Goal: Information Seeking & Learning: Check status

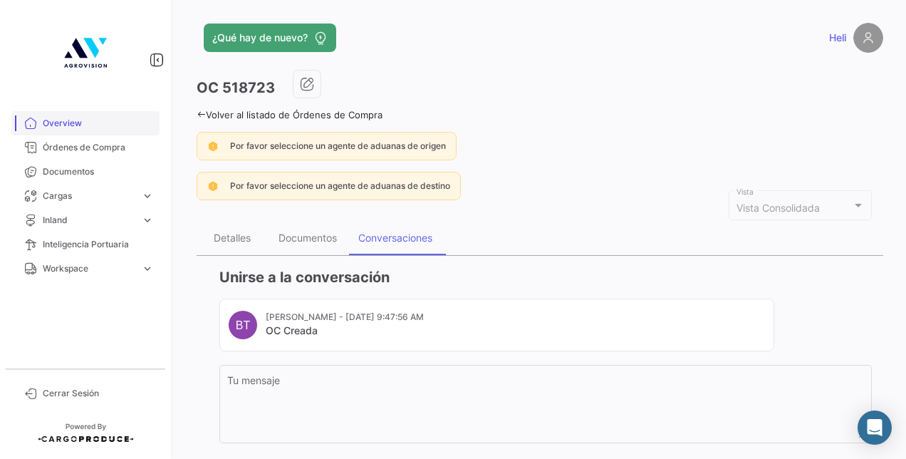
drag, startPoint x: 0, startPoint y: 0, endPoint x: 79, endPoint y: 127, distance: 149.4
click at [79, 127] on span "Overview" at bounding box center [98, 123] width 111 height 13
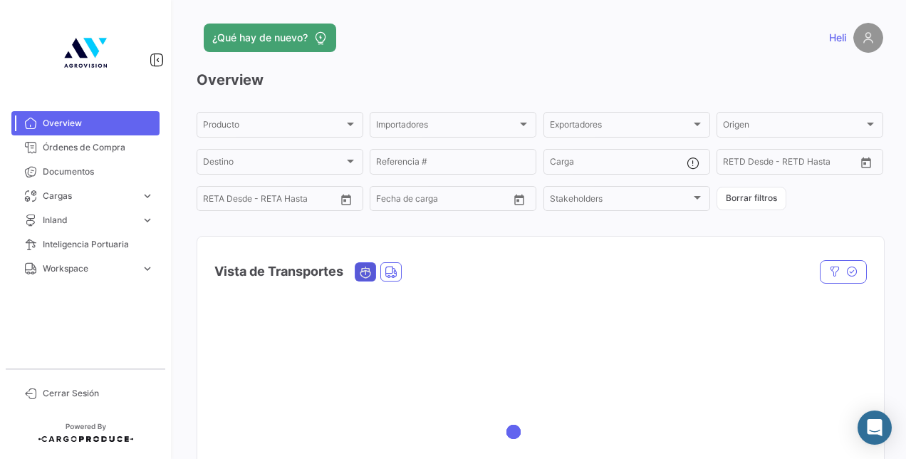
click at [365, 274] on icon "Ocean" at bounding box center [365, 272] width 13 height 13
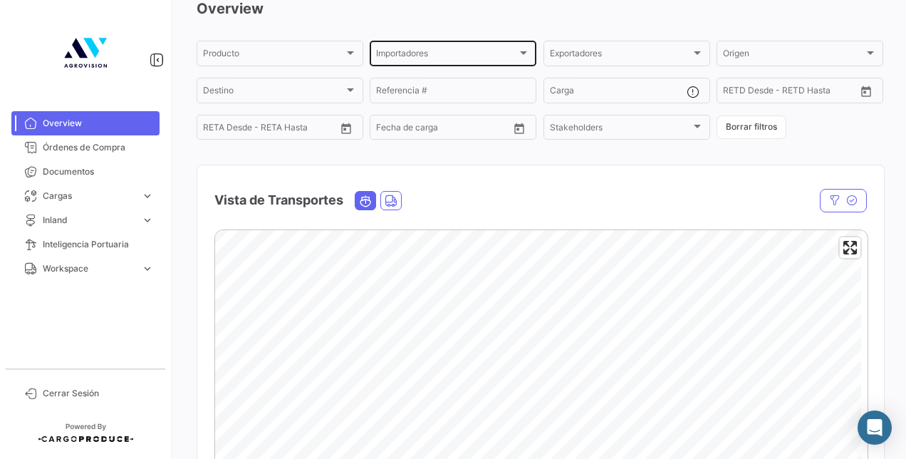
click at [509, 57] on div "Importadores" at bounding box center [446, 56] width 141 height 10
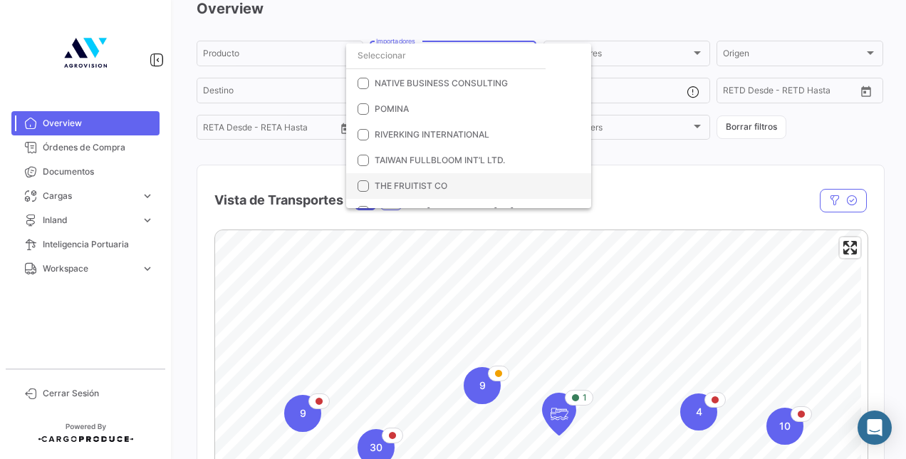
scroll to position [360, 0]
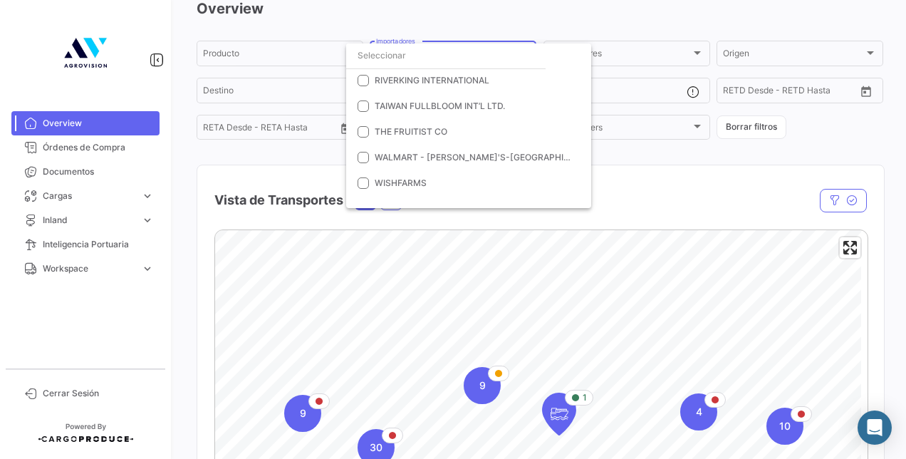
click at [378, 56] on input "dropdown search" at bounding box center [445, 56] width 199 height 26
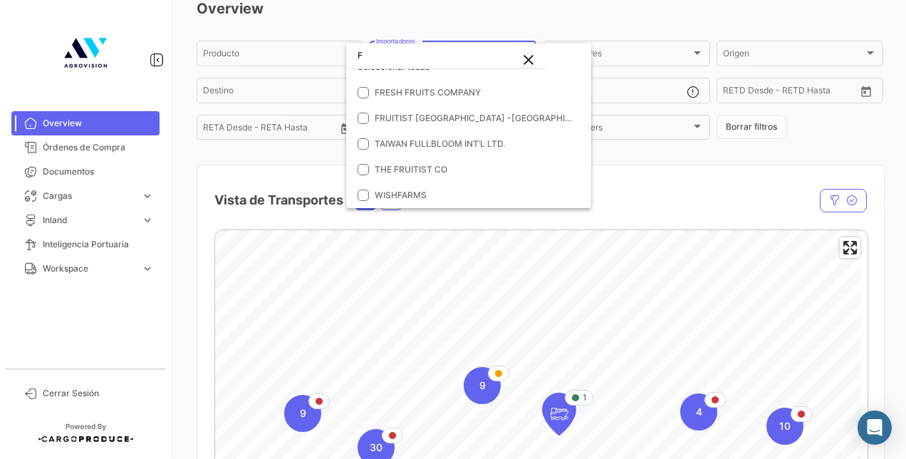
scroll to position [0, 0]
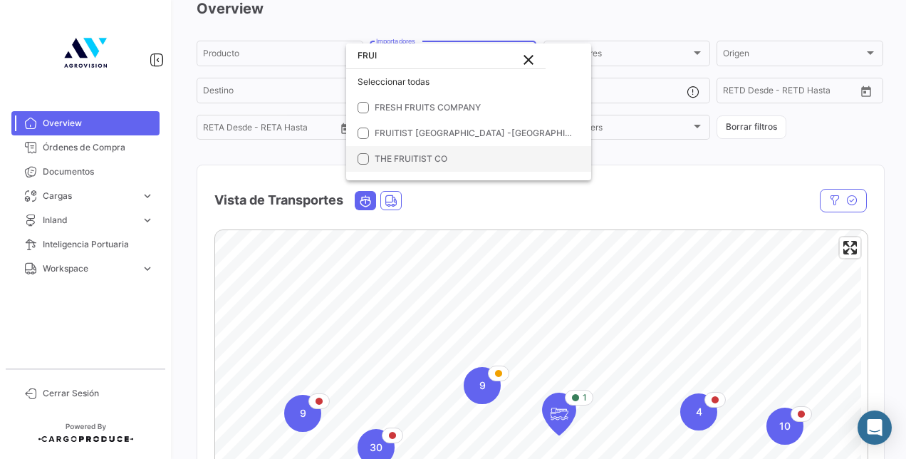
type input "FRUI"
click at [366, 157] on mat-pseudo-checkbox at bounding box center [363, 158] width 11 height 11
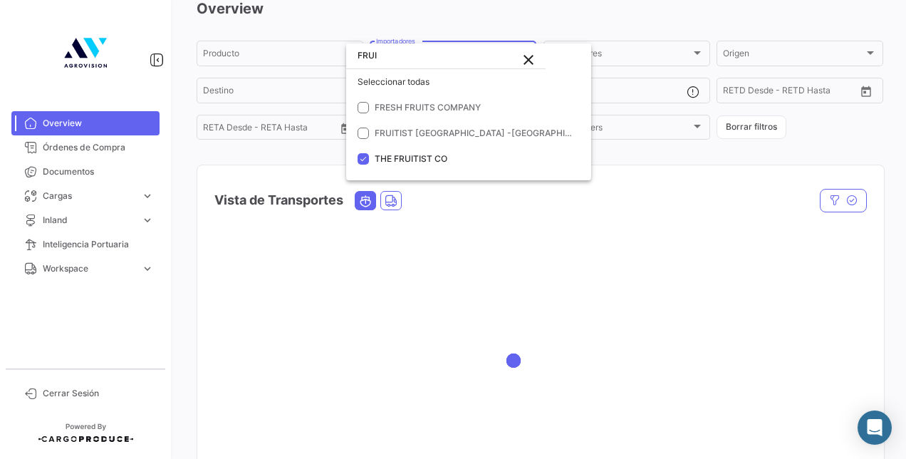
click at [631, 184] on div at bounding box center [453, 229] width 906 height 459
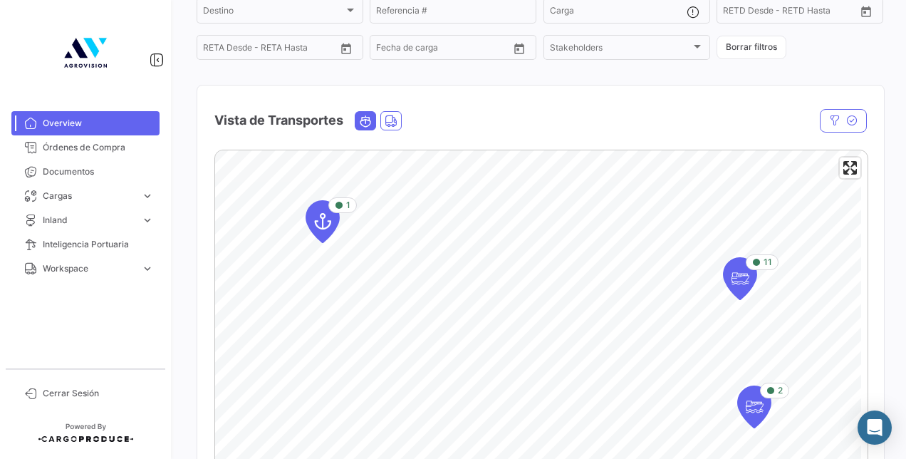
scroll to position [142, 0]
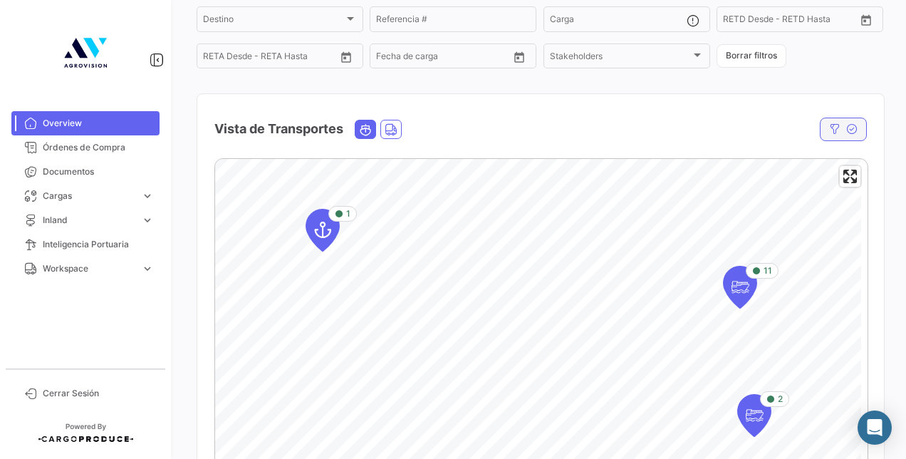
click at [838, 128] on button "button" at bounding box center [843, 130] width 47 height 24
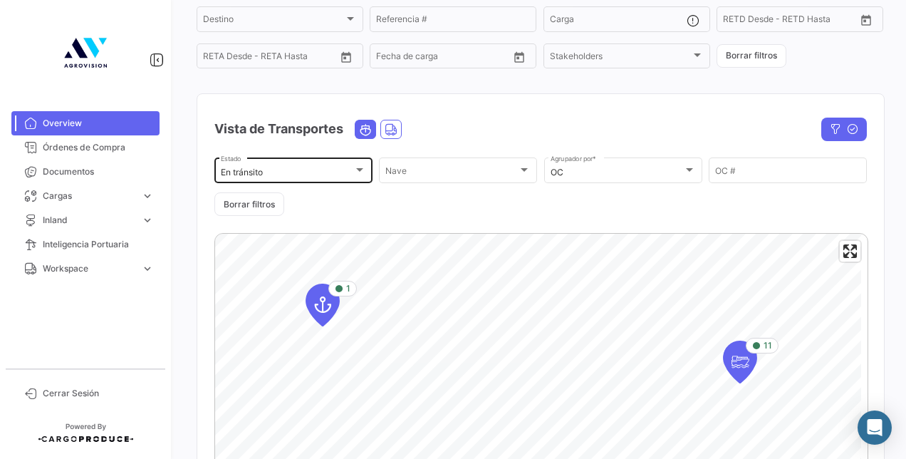
click at [360, 166] on div at bounding box center [359, 170] width 13 height 11
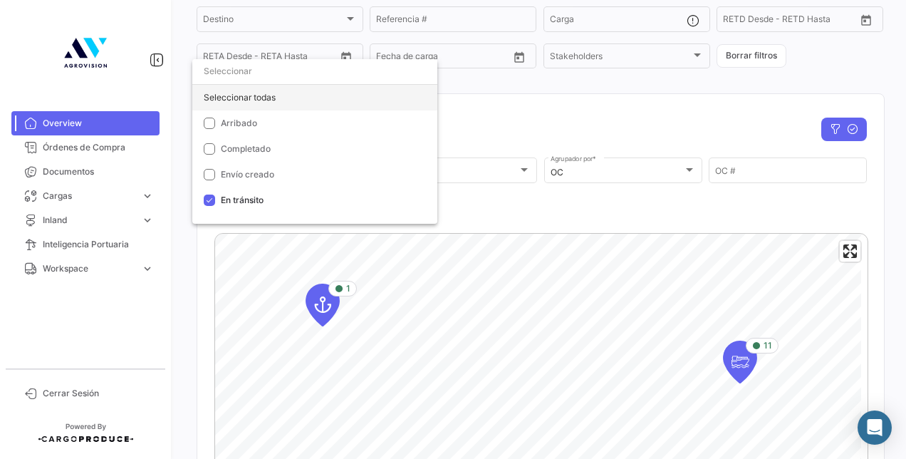
click at [249, 102] on div "Seleccionar todas" at bounding box center [314, 98] width 245 height 26
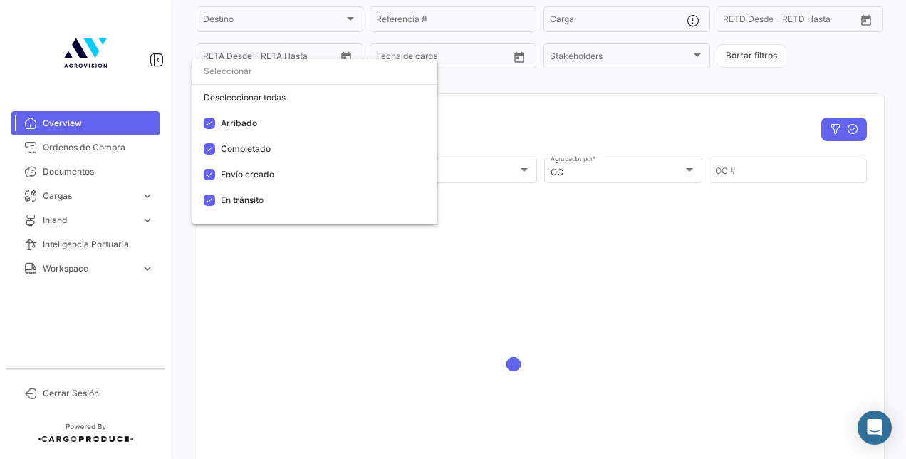
click at [614, 137] on div at bounding box center [453, 229] width 906 height 459
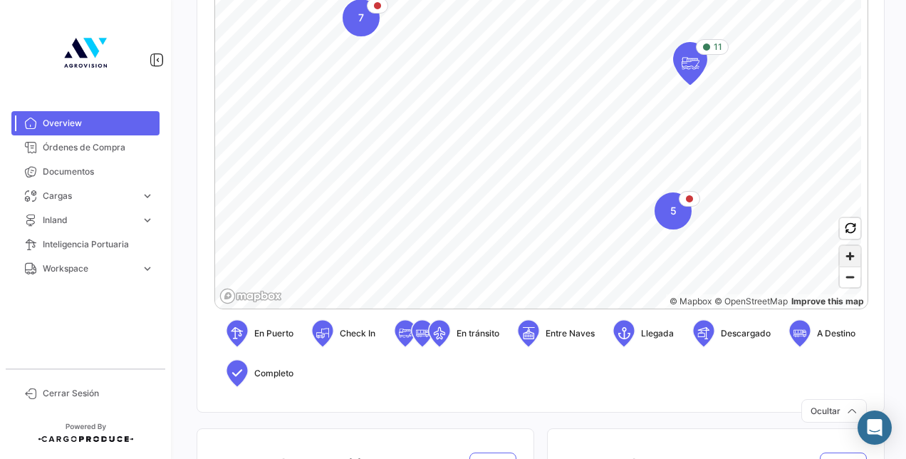
scroll to position [427, 0]
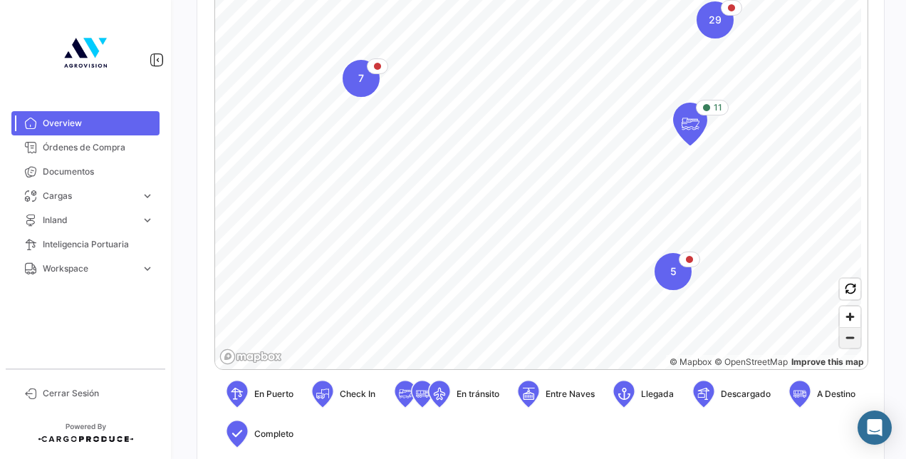
click at [850, 342] on span "Zoom out" at bounding box center [850, 338] width 21 height 20
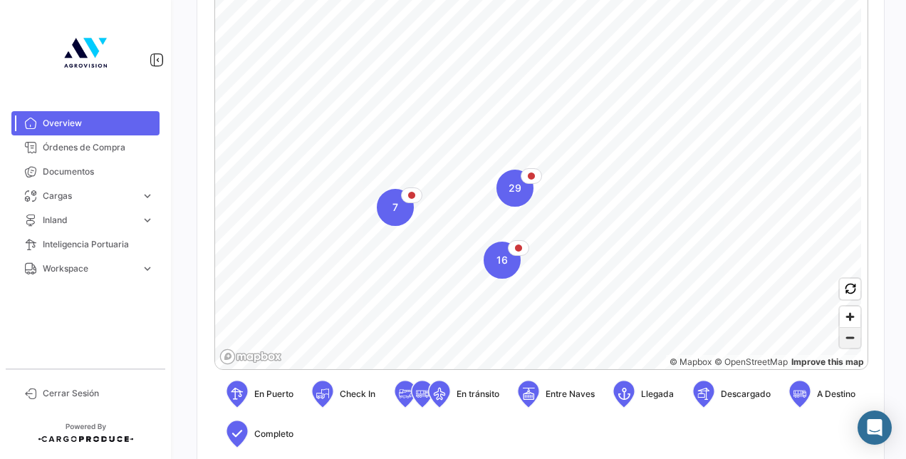
click at [841, 343] on span "Zoom out" at bounding box center [850, 338] width 21 height 20
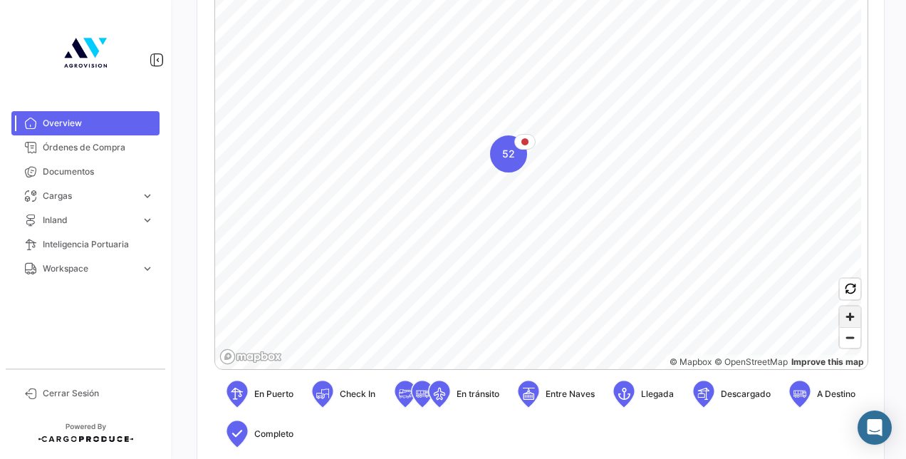
click at [841, 316] on span "Zoom in" at bounding box center [850, 316] width 21 height 21
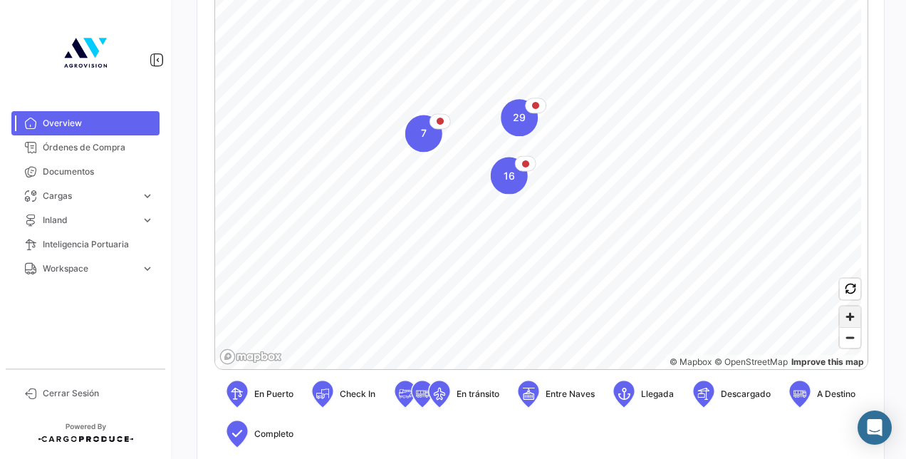
click at [841, 316] on span "Zoom in" at bounding box center [850, 316] width 21 height 21
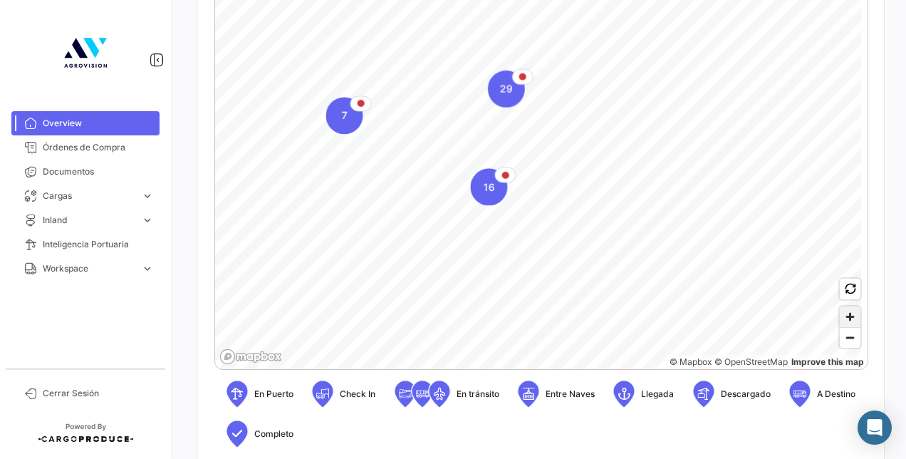
click at [841, 316] on span "Zoom in" at bounding box center [850, 316] width 21 height 21
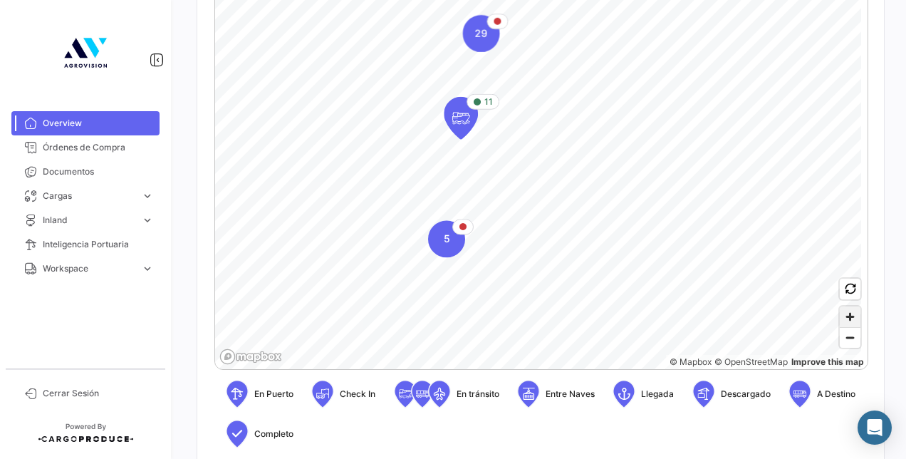
click at [841, 316] on span "Zoom in" at bounding box center [850, 316] width 21 height 21
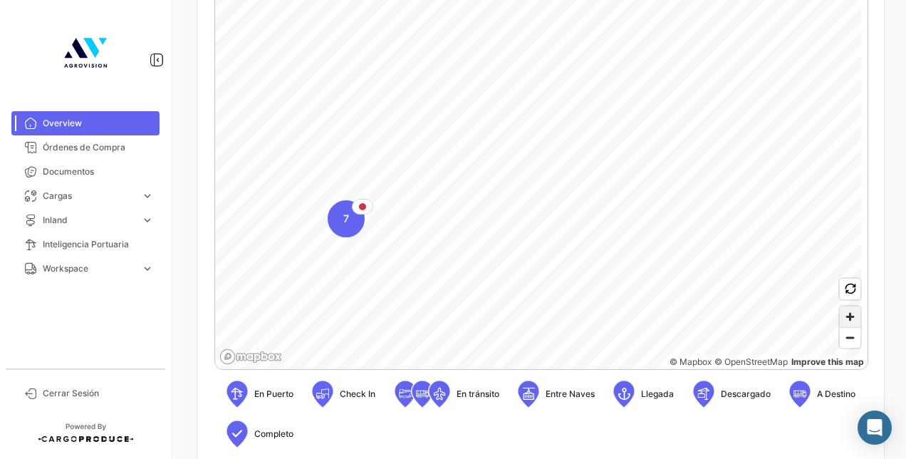
click at [846, 322] on span "Zoom in" at bounding box center [850, 316] width 21 height 21
click at [840, 320] on span "Zoom in" at bounding box center [850, 316] width 21 height 21
click at [840, 316] on span "Zoom in" at bounding box center [850, 316] width 21 height 21
click at [629, 194] on div "7" at bounding box center [618, 197] width 37 height 37
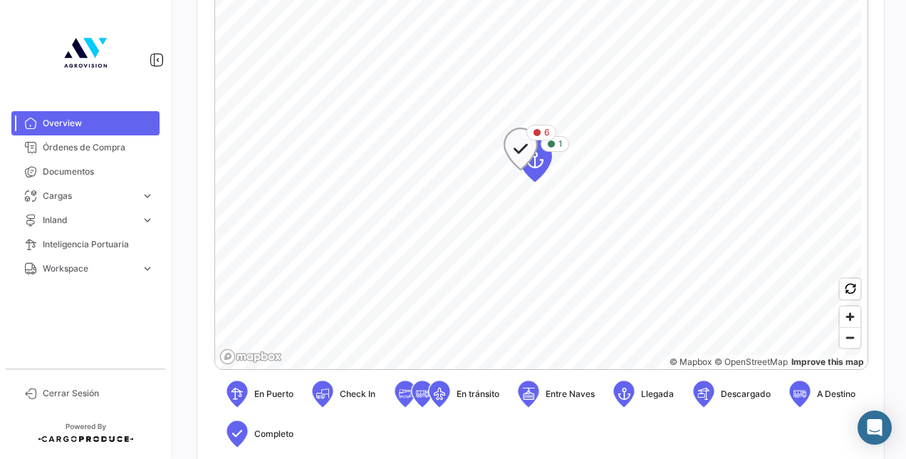
click at [516, 150] on icon "Map marker" at bounding box center [521, 149] width 20 height 30
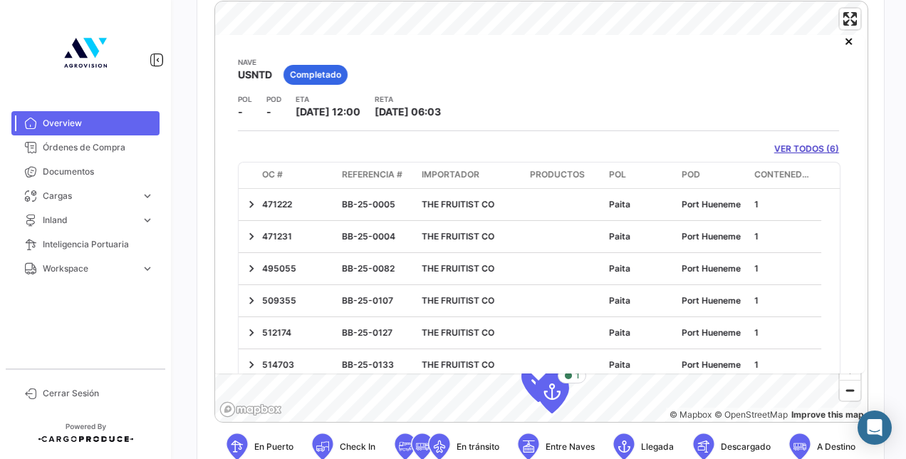
scroll to position [0, 0]
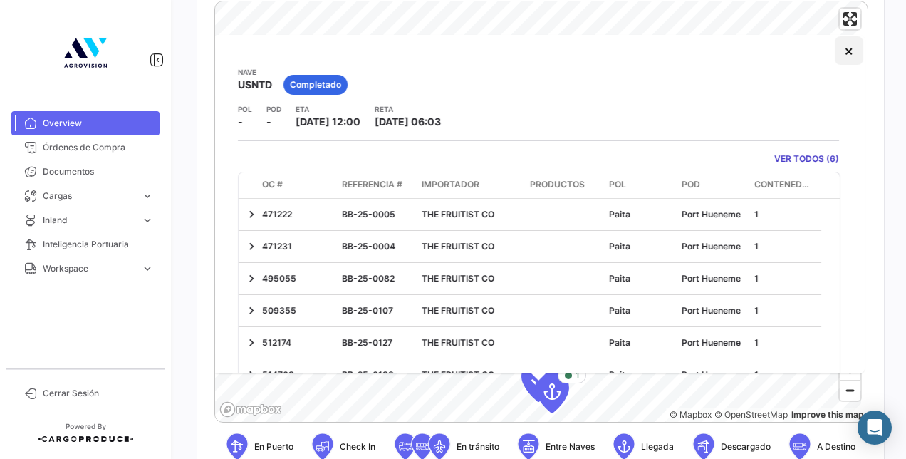
click at [835, 50] on button "×" at bounding box center [849, 50] width 28 height 28
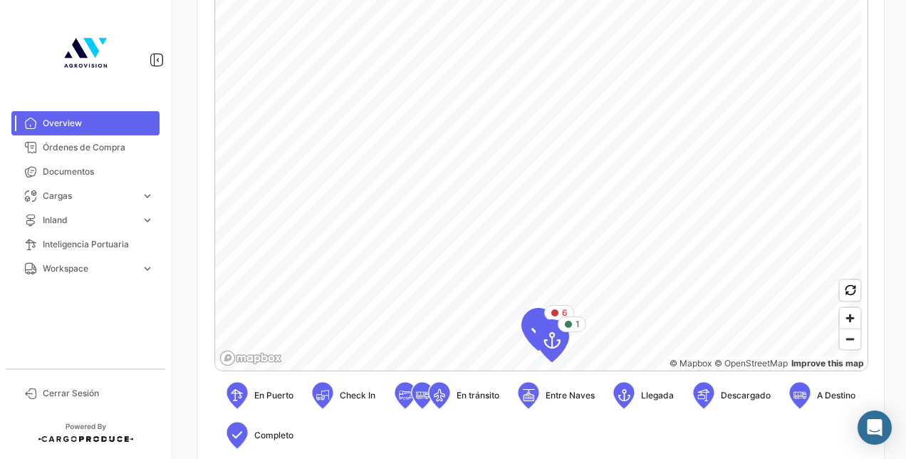
scroll to position [446, 0]
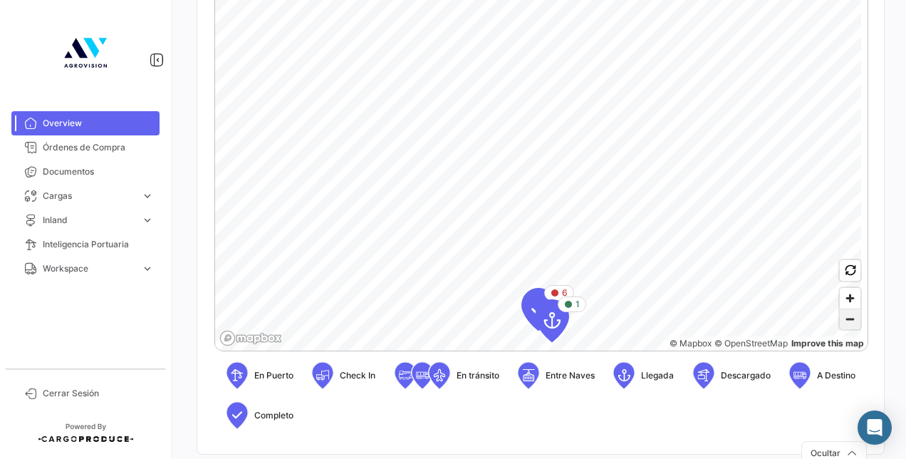
click at [846, 315] on span "Zoom out" at bounding box center [850, 319] width 21 height 20
click at [841, 322] on span "Zoom out" at bounding box center [850, 319] width 21 height 20
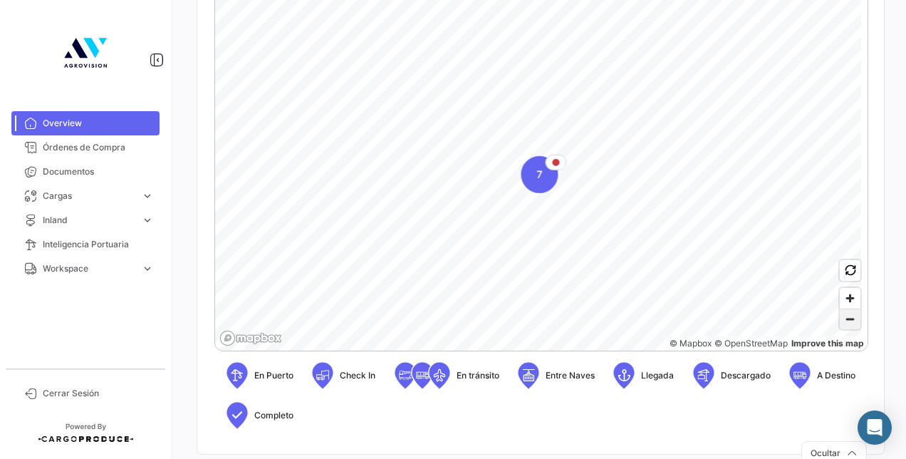
click at [841, 322] on span "Zoom out" at bounding box center [850, 319] width 21 height 20
click at [846, 328] on span "Zoom out" at bounding box center [850, 319] width 21 height 20
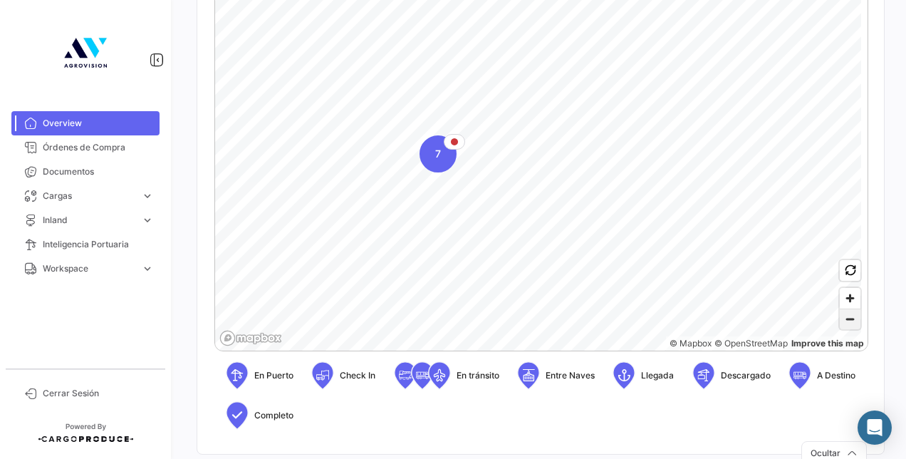
click at [846, 328] on span "Zoom out" at bounding box center [850, 319] width 21 height 20
click at [844, 322] on span "Zoom out" at bounding box center [850, 319] width 21 height 20
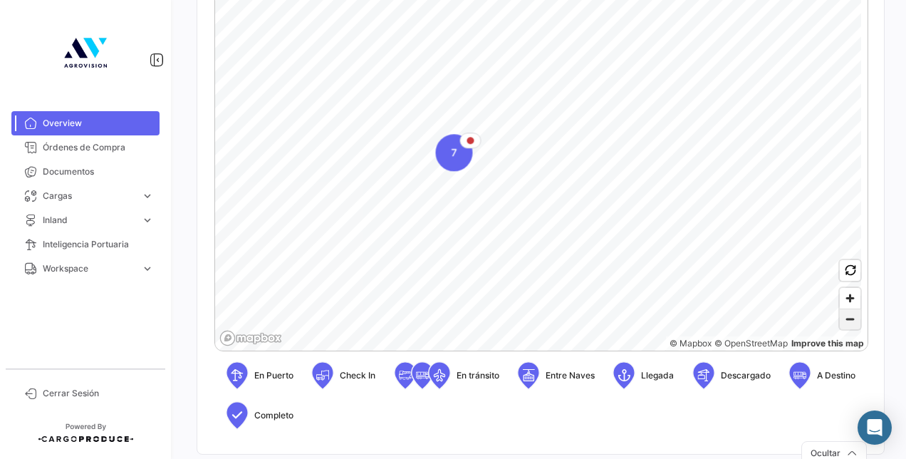
click at [844, 322] on span "Zoom out" at bounding box center [850, 319] width 21 height 20
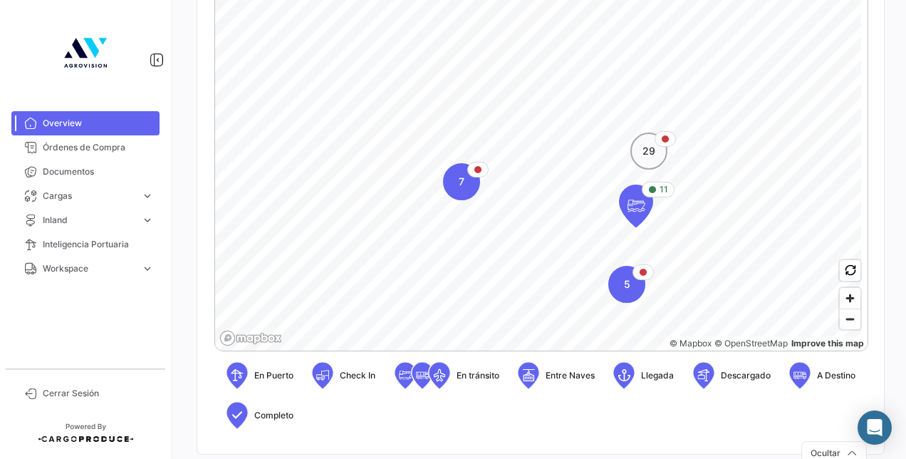
click at [651, 140] on div "29" at bounding box center [648, 150] width 37 height 37
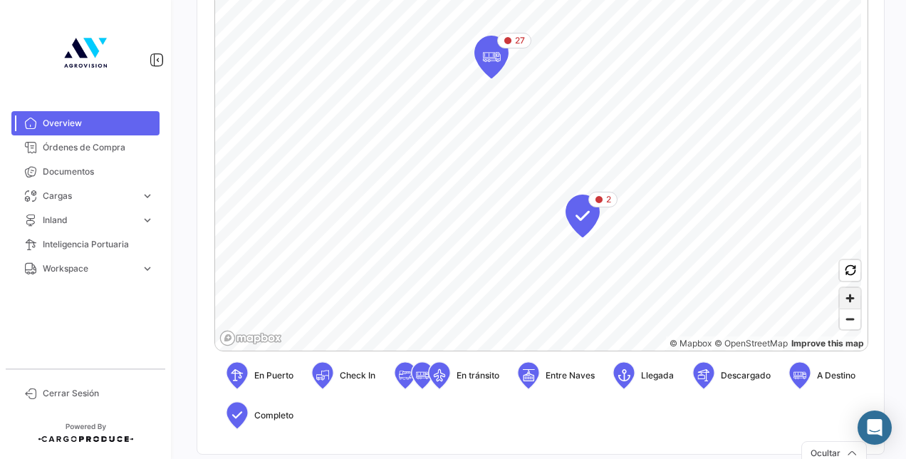
click at [840, 303] on span "Zoom in" at bounding box center [850, 298] width 21 height 21
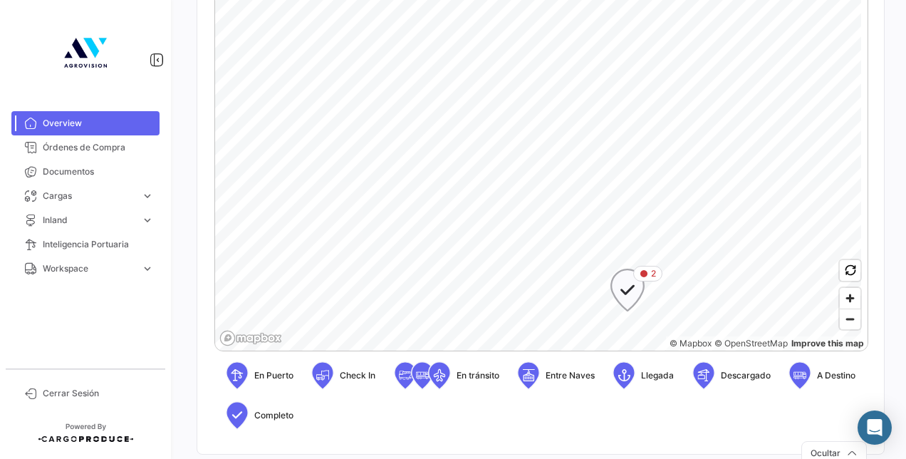
click at [627, 292] on icon "Map marker" at bounding box center [628, 290] width 20 height 30
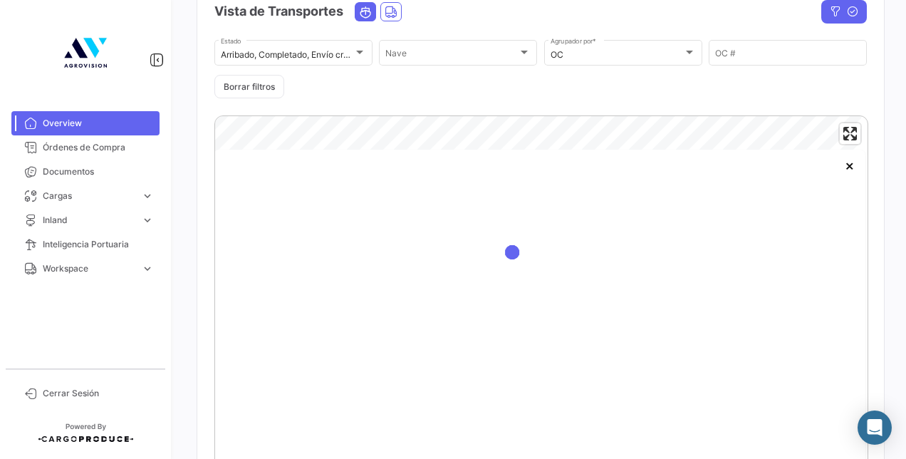
scroll to position [321, 0]
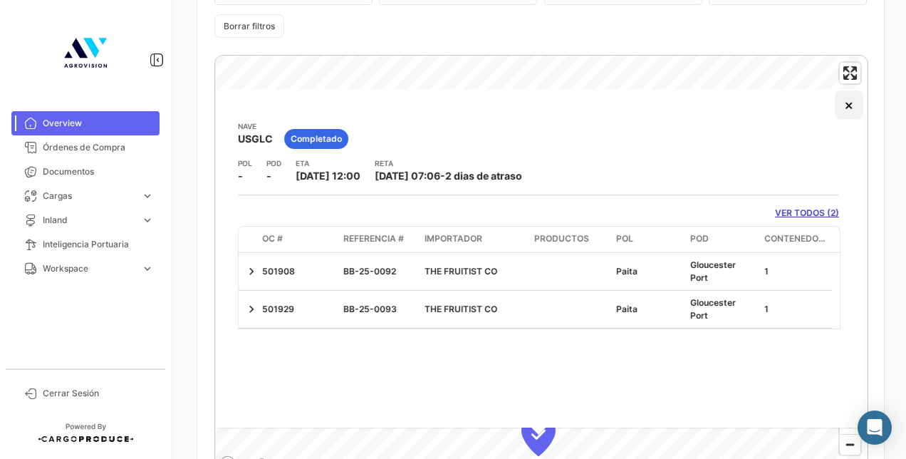
click at [842, 105] on button "×" at bounding box center [849, 104] width 28 height 28
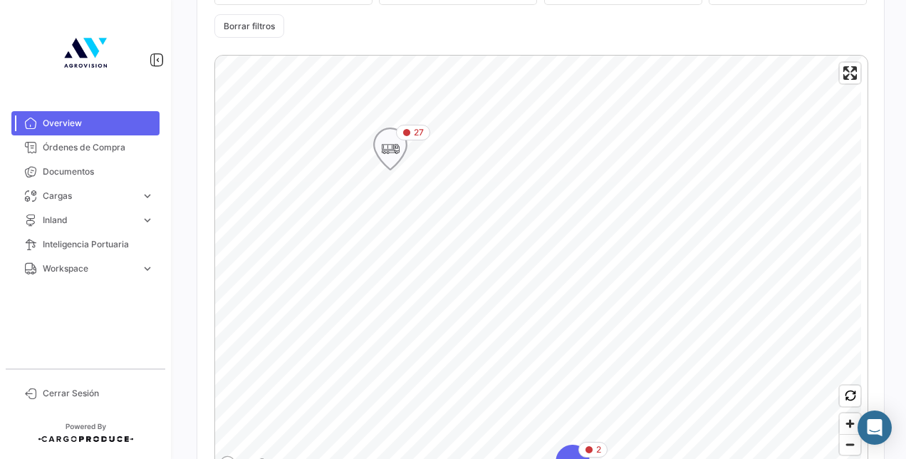
click at [392, 148] on icon "Map marker" at bounding box center [390, 149] width 20 height 30
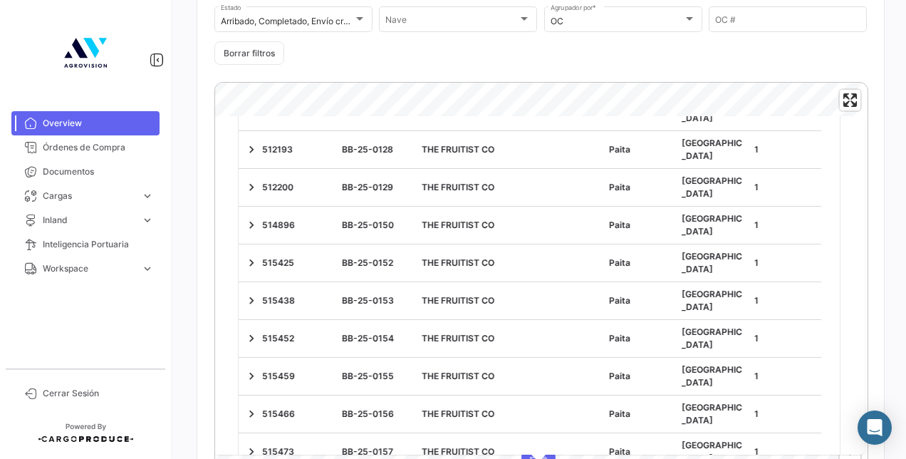
scroll to position [142, 0]
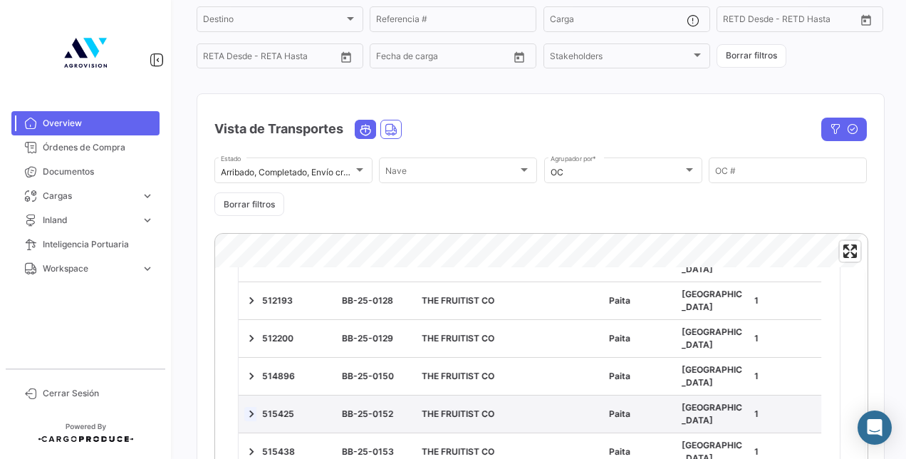
click at [256, 407] on link at bounding box center [251, 414] width 14 height 14
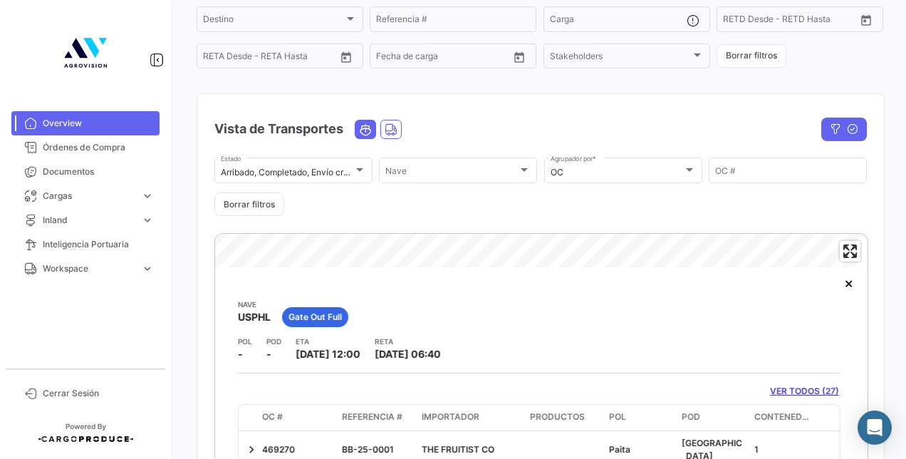
scroll to position [0, 0]
click at [806, 390] on link "VER TODOS (27)" at bounding box center [804, 391] width 69 height 13
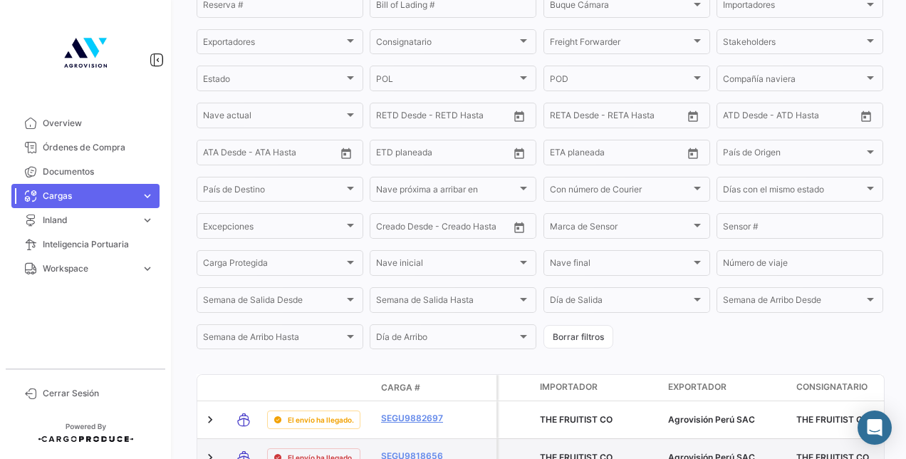
scroll to position [427, 0]
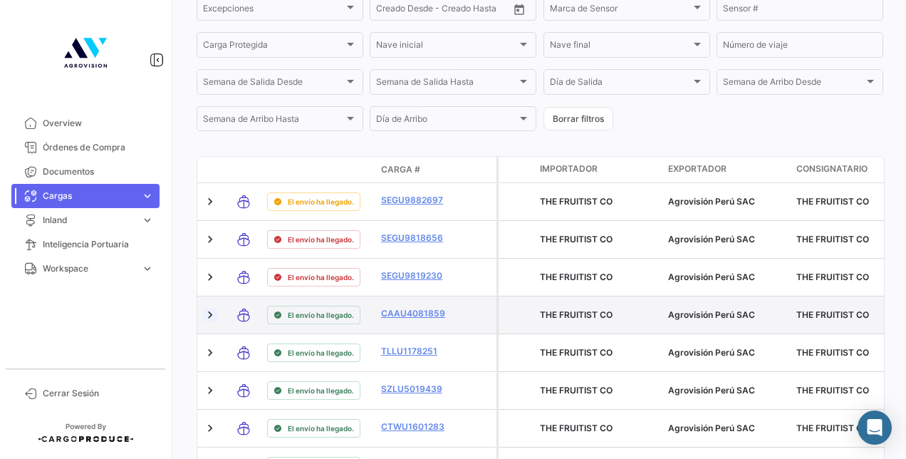
click at [208, 318] on link at bounding box center [210, 315] width 14 height 14
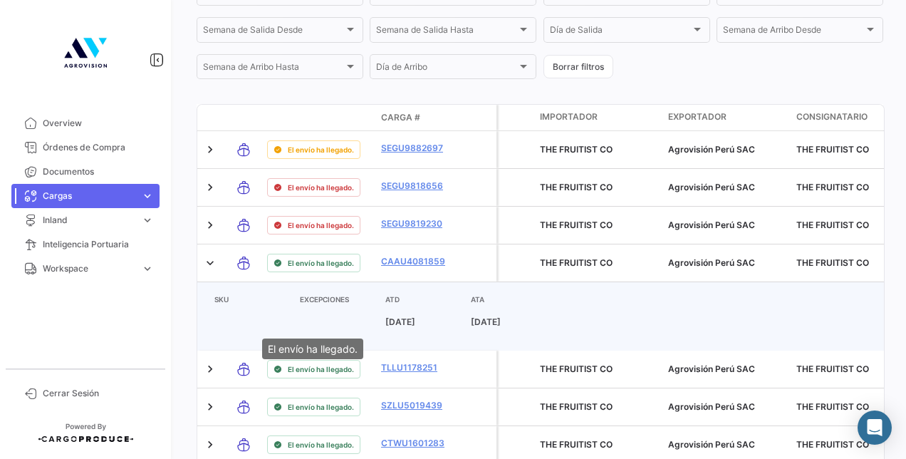
scroll to position [499, 0]
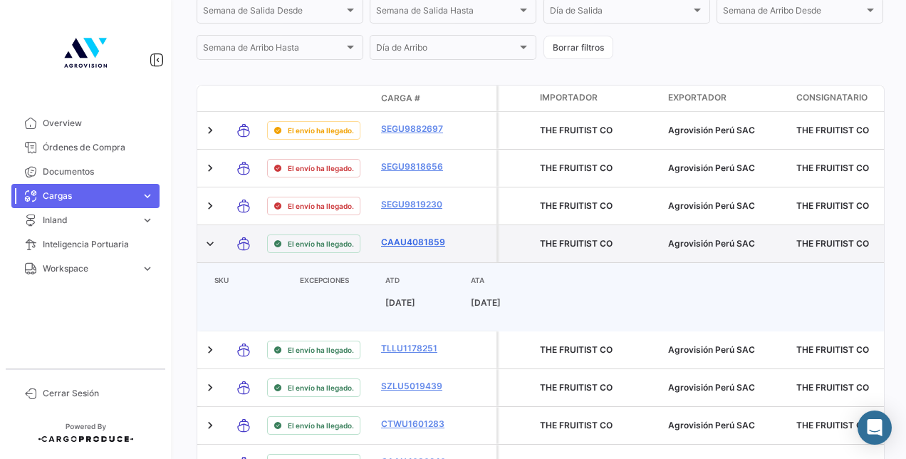
click at [418, 248] on link "CAAU4081859" at bounding box center [418, 242] width 74 height 13
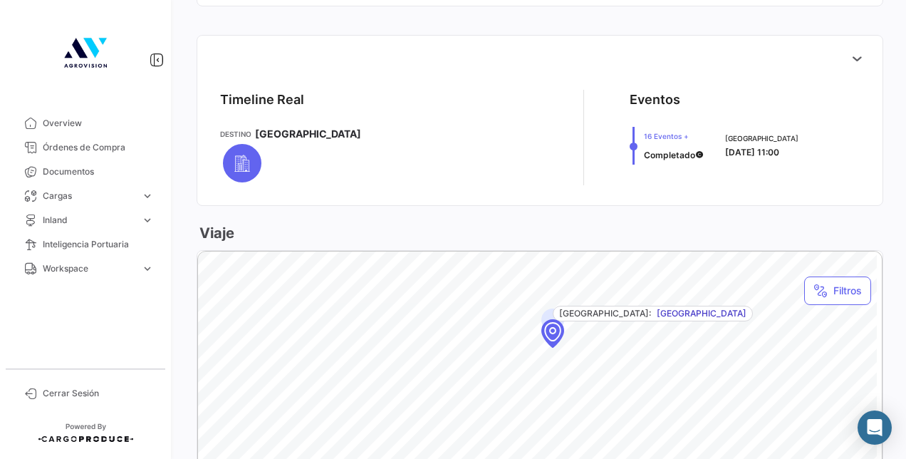
scroll to position [415, 0]
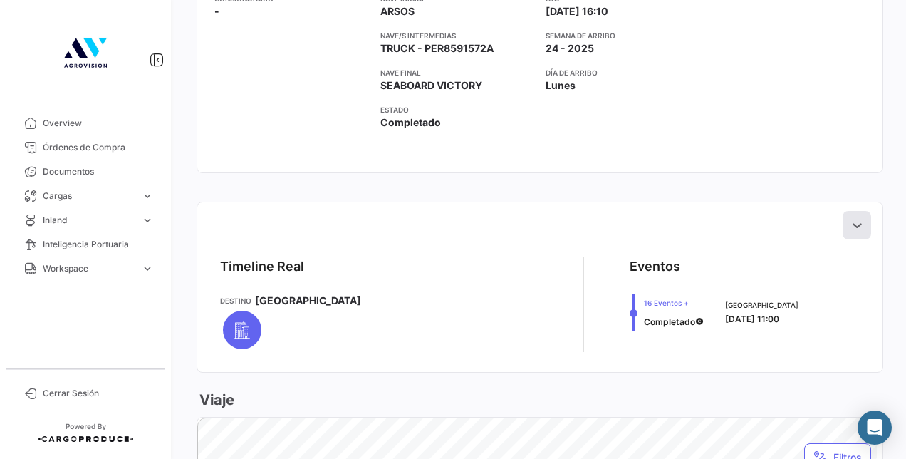
click at [850, 227] on icon at bounding box center [857, 225] width 14 height 14
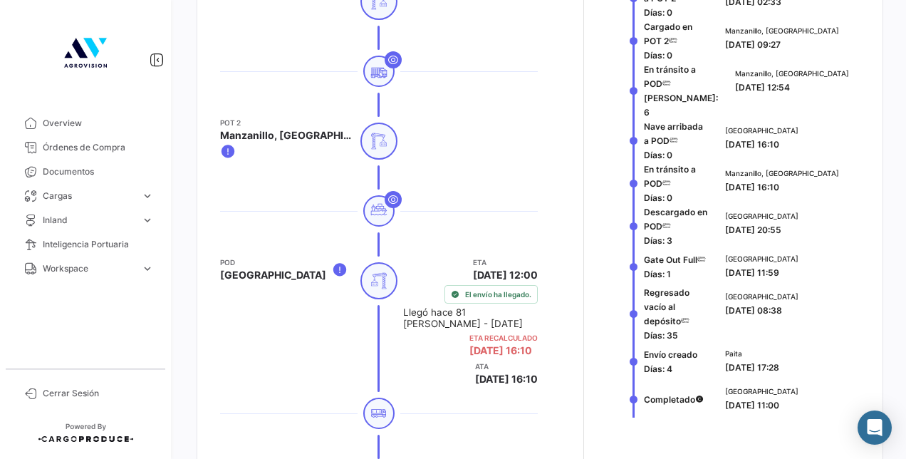
scroll to position [1056, 0]
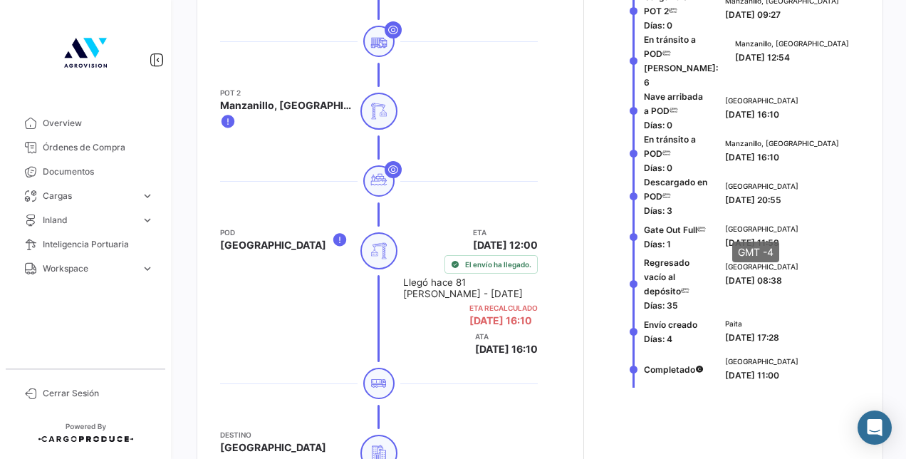
drag, startPoint x: 640, startPoint y: 209, endPoint x: 796, endPoint y: 229, distance: 157.9
click at [796, 229] on div "Gate Out Full [PERSON_NAME]: 1 [GEOGRAPHIC_DATA] [DATE] 11:59" at bounding box center [745, 236] width 230 height 38
click at [766, 234] on app-local-date-label "[DATE] 11:59" at bounding box center [761, 241] width 73 height 15
drag, startPoint x: 638, startPoint y: 208, endPoint x: 796, endPoint y: 224, distance: 158.9
click at [796, 224] on div "Gate Out Full [PERSON_NAME]: 1 [GEOGRAPHIC_DATA] [DATE] 11:59" at bounding box center [745, 236] width 230 height 38
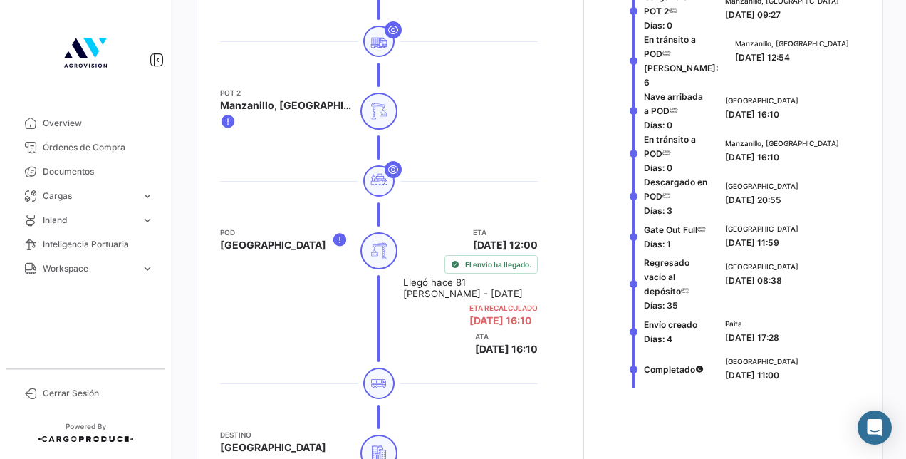
drag, startPoint x: 796, startPoint y: 224, endPoint x: 728, endPoint y: 222, distance: 68.4
click at [728, 237] on span "[DATE] 11:59" at bounding box center [752, 242] width 54 height 11
drag, startPoint x: 638, startPoint y: 251, endPoint x: 707, endPoint y: 273, distance: 72.3
click at [707, 273] on div "Regresado vacío al depósito [PERSON_NAME]: 35 [GEOGRAPHIC_DATA] [DATE] 08:38" at bounding box center [745, 283] width 230 height 57
drag, startPoint x: 707, startPoint y: 273, endPoint x: 739, endPoint y: 271, distance: 32.1
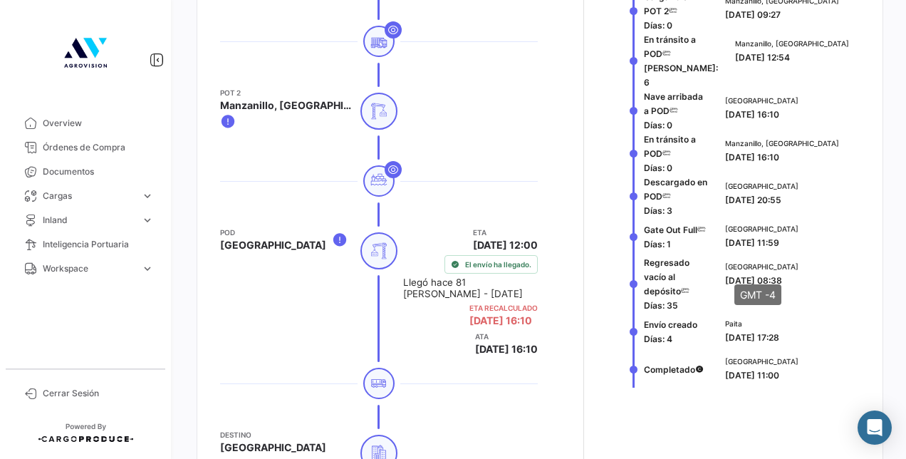
click at [739, 271] on div "Philadelphia [DATE] 08:38" at bounding box center [789, 274] width 129 height 26
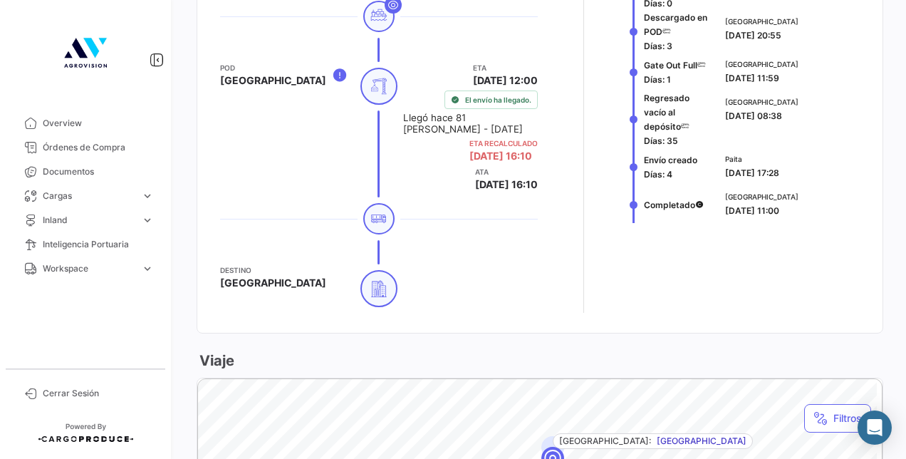
scroll to position [1198, 0]
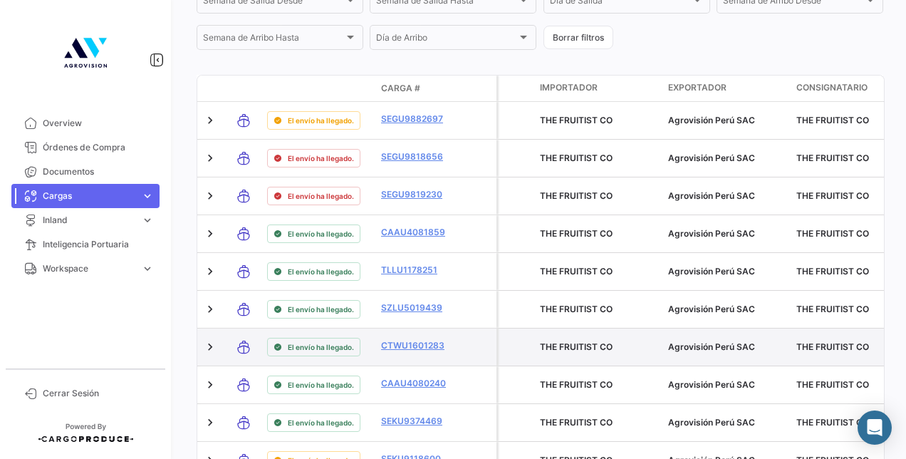
scroll to position [647, 0]
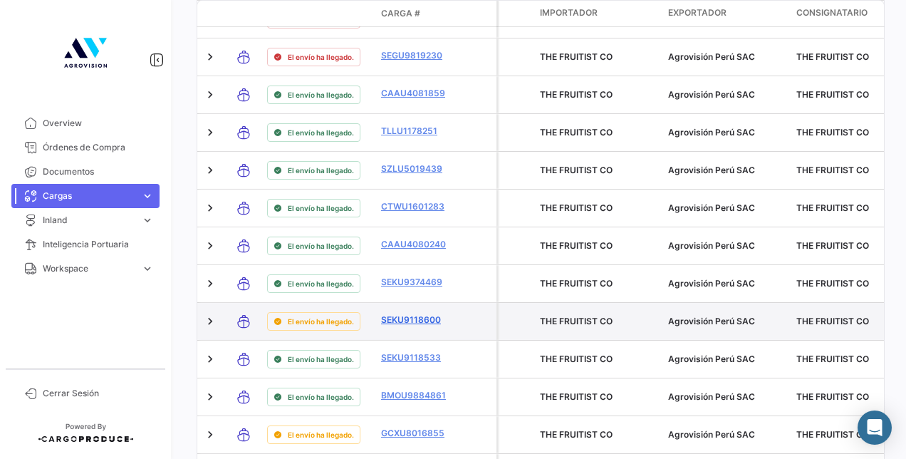
click at [394, 323] on link "SEKU9118600" at bounding box center [418, 319] width 74 height 13
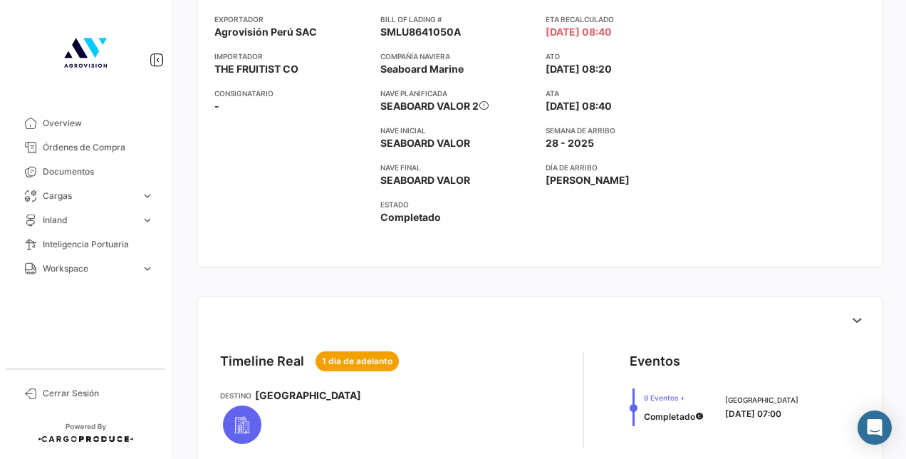
scroll to position [570, 0]
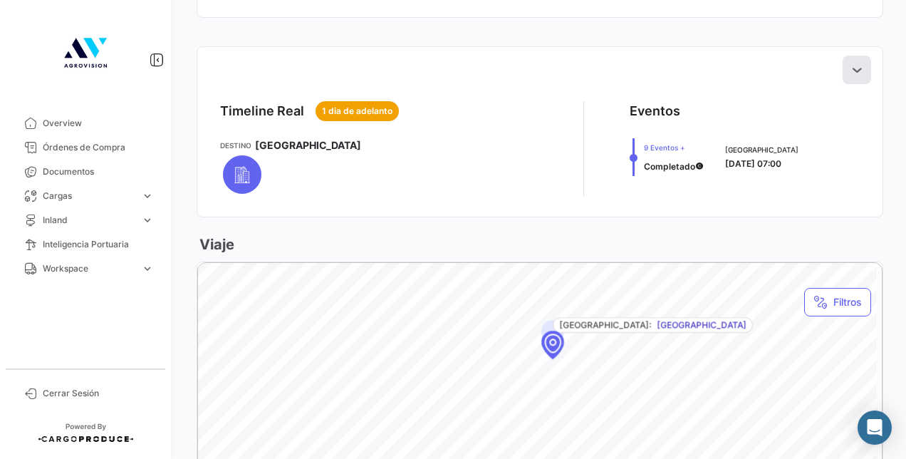
click at [850, 70] on icon at bounding box center [857, 70] width 14 height 14
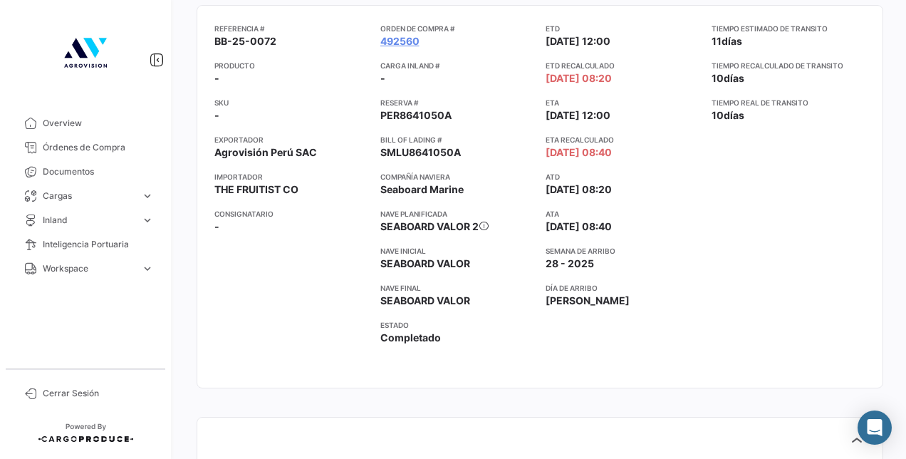
scroll to position [0, 0]
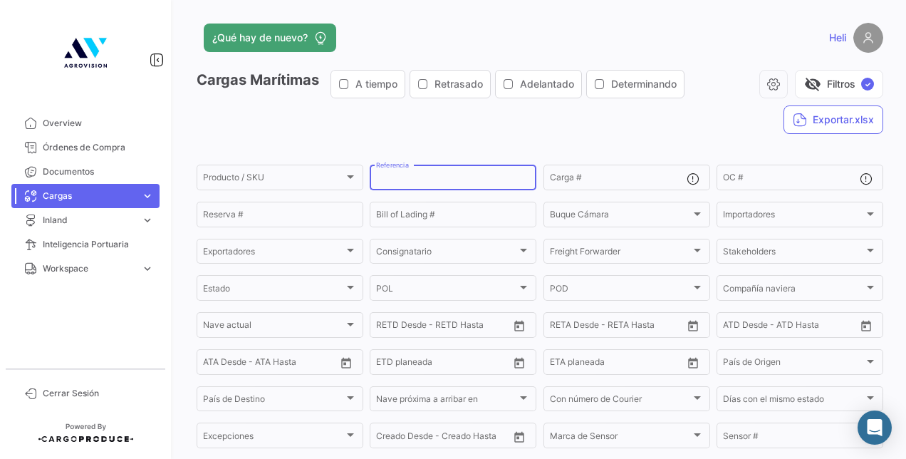
click at [518, 182] on input "Referencia" at bounding box center [453, 180] width 154 height 10
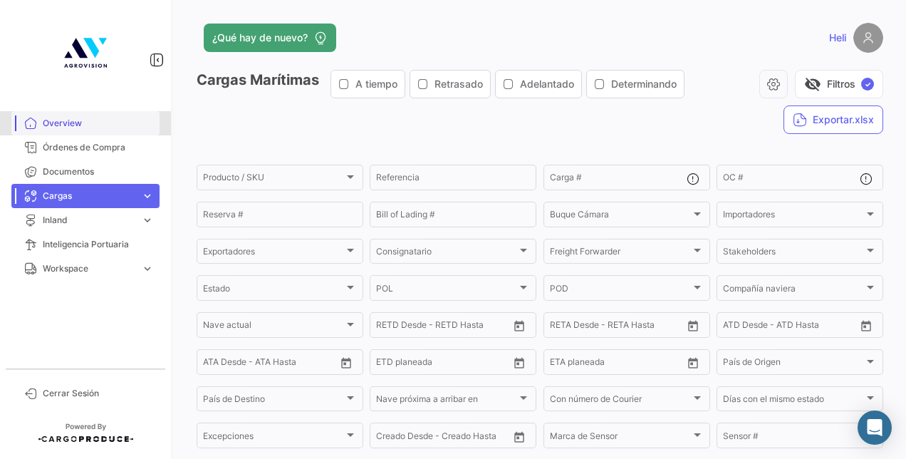
click at [51, 125] on span "Overview" at bounding box center [98, 123] width 111 height 13
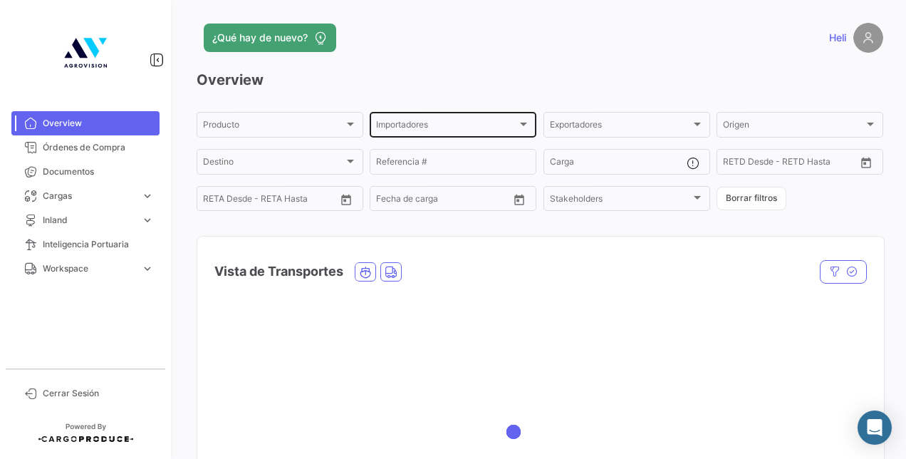
click at [509, 112] on div "Importadores Importadores" at bounding box center [453, 124] width 154 height 28
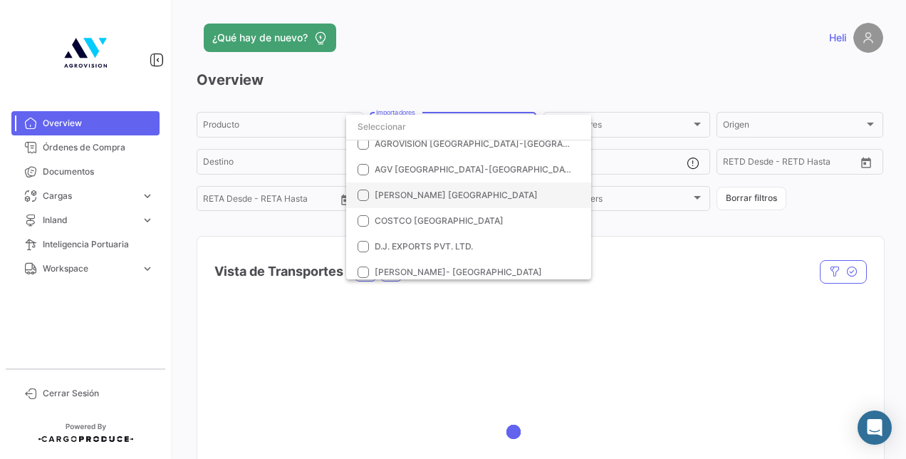
scroll to position [71, 0]
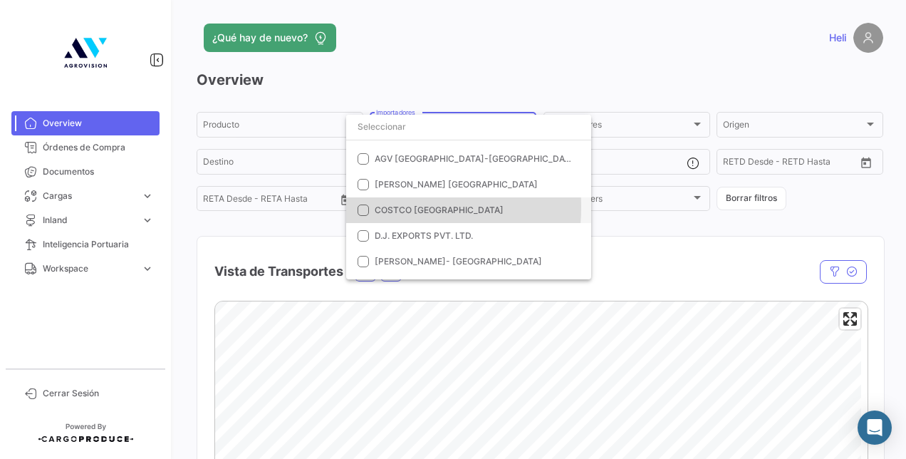
click at [366, 207] on mat-pseudo-checkbox at bounding box center [363, 209] width 11 height 11
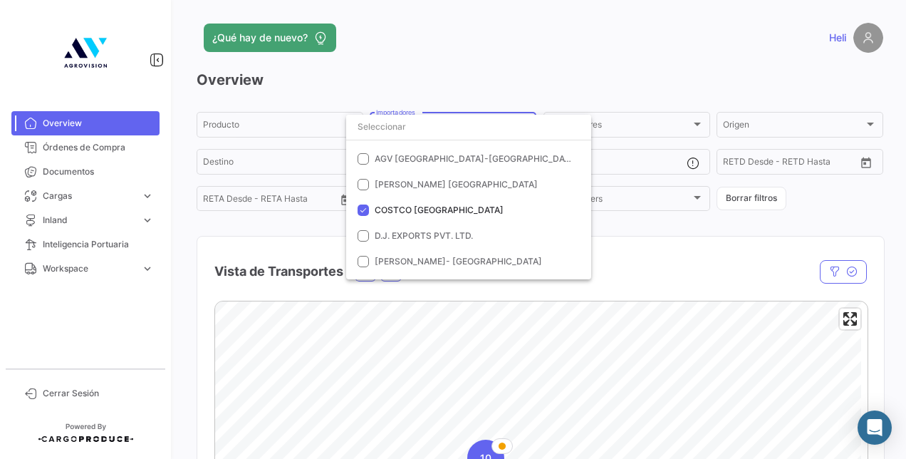
click at [658, 238] on div at bounding box center [453, 229] width 906 height 459
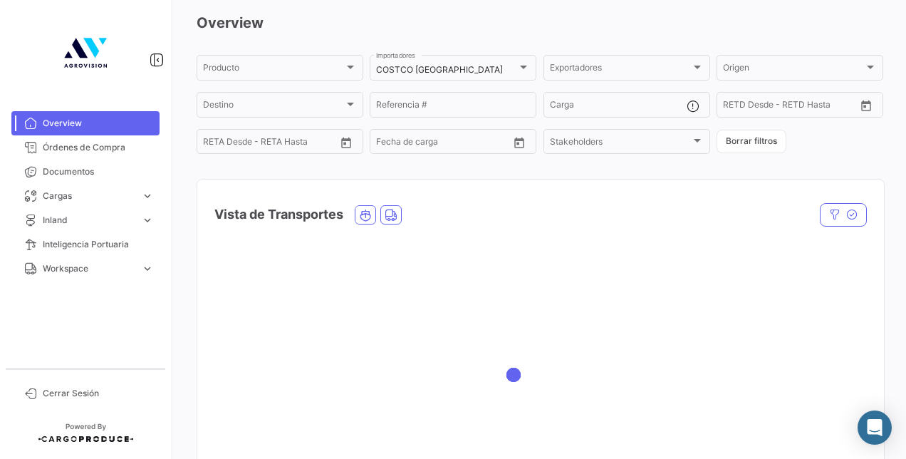
scroll to position [142, 0]
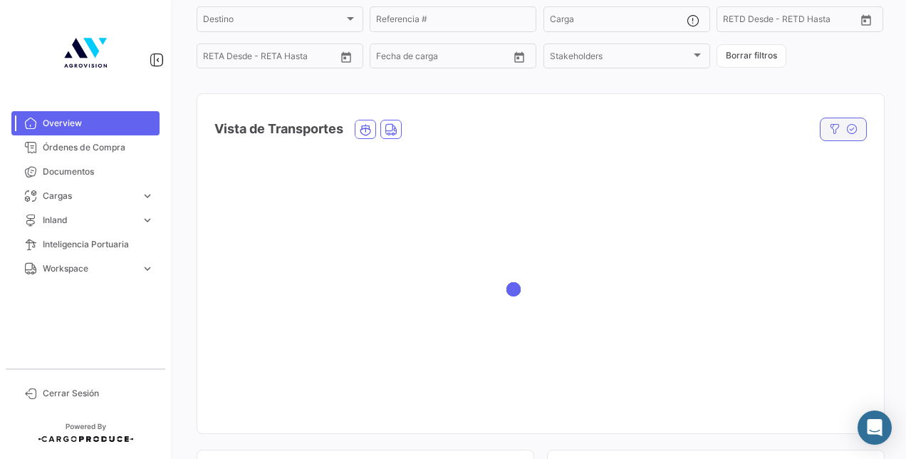
click at [833, 124] on button "button" at bounding box center [843, 130] width 47 height 24
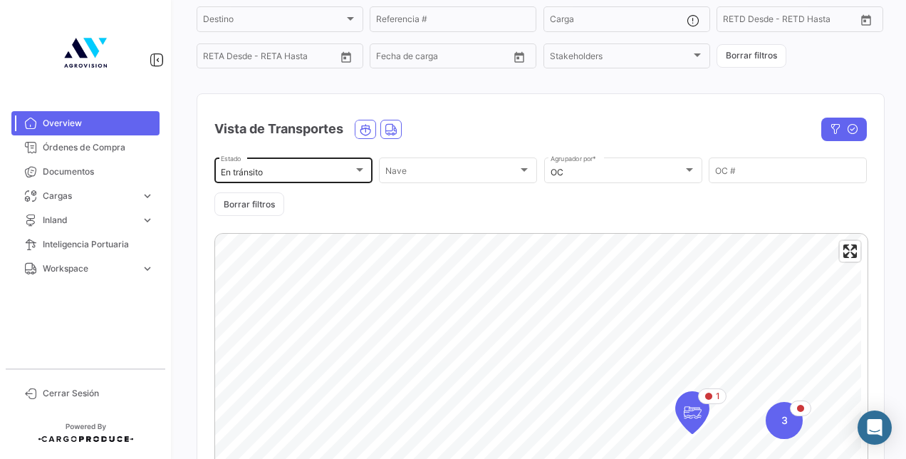
click at [347, 163] on div "En [PERSON_NAME] Estado" at bounding box center [293, 169] width 145 height 28
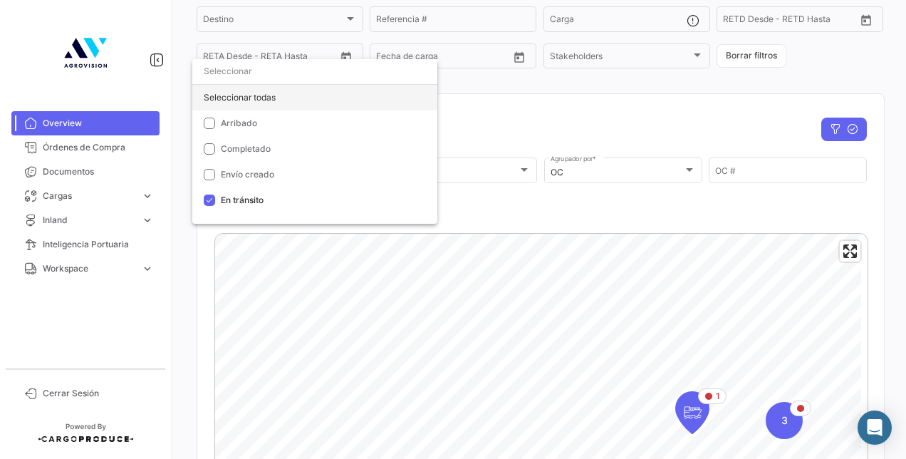
click at [228, 93] on div "Seleccionar todas" at bounding box center [314, 98] width 245 height 26
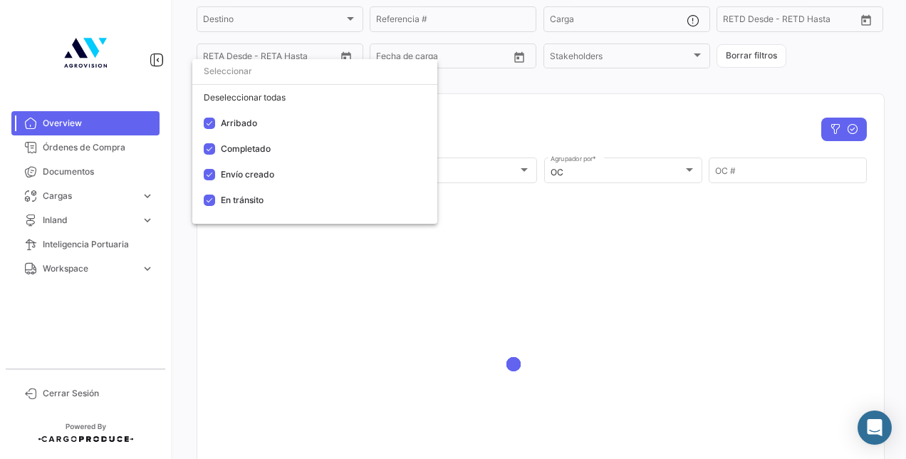
click at [506, 208] on div at bounding box center [453, 229] width 906 height 459
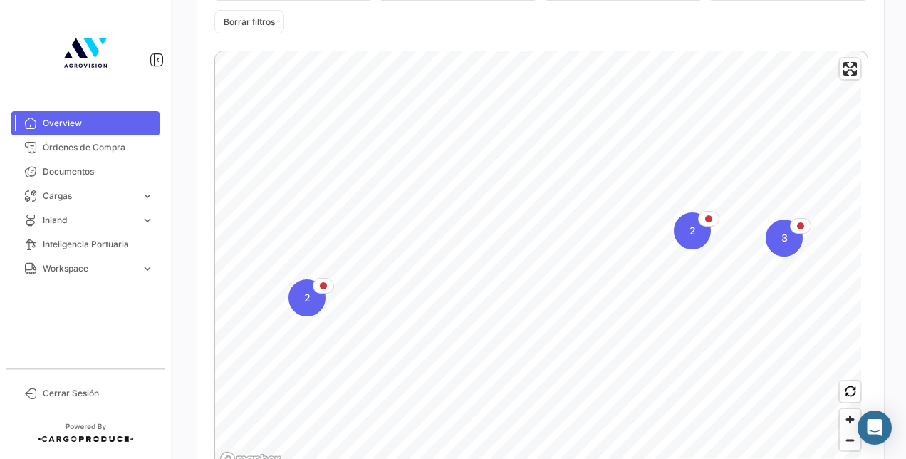
scroll to position [356, 0]
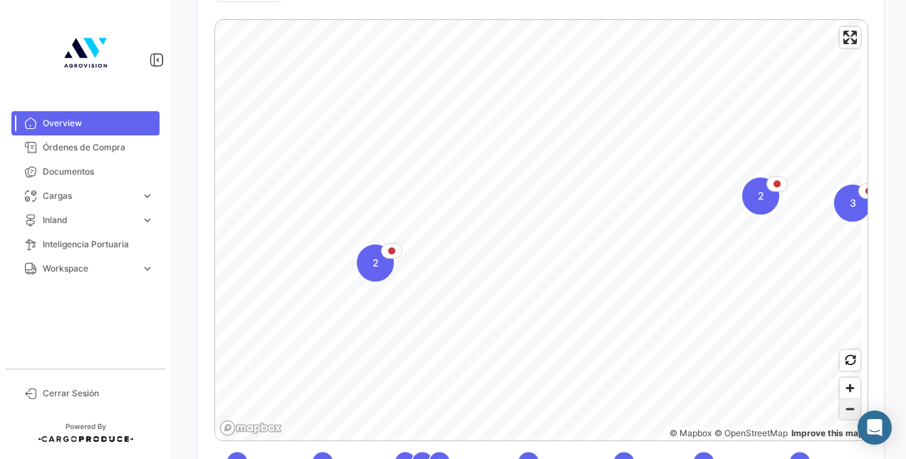
click at [840, 410] on span "Zoom out" at bounding box center [850, 409] width 21 height 20
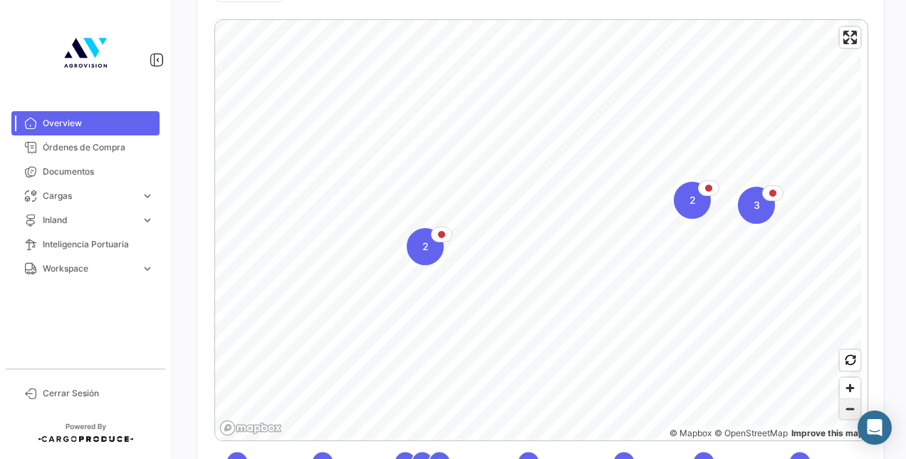
click at [840, 410] on span "Zoom out" at bounding box center [850, 409] width 21 height 20
click at [840, 412] on span "Zoom out" at bounding box center [850, 409] width 21 height 20
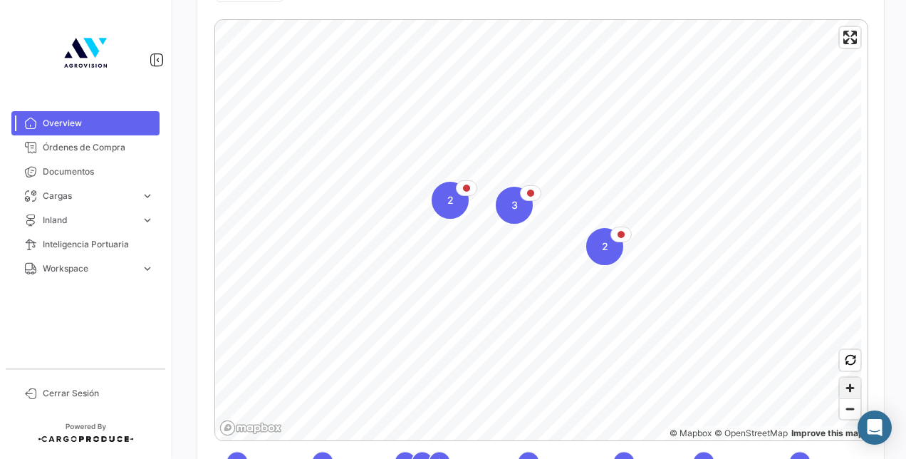
click at [840, 383] on span "Zoom in" at bounding box center [850, 388] width 21 height 21
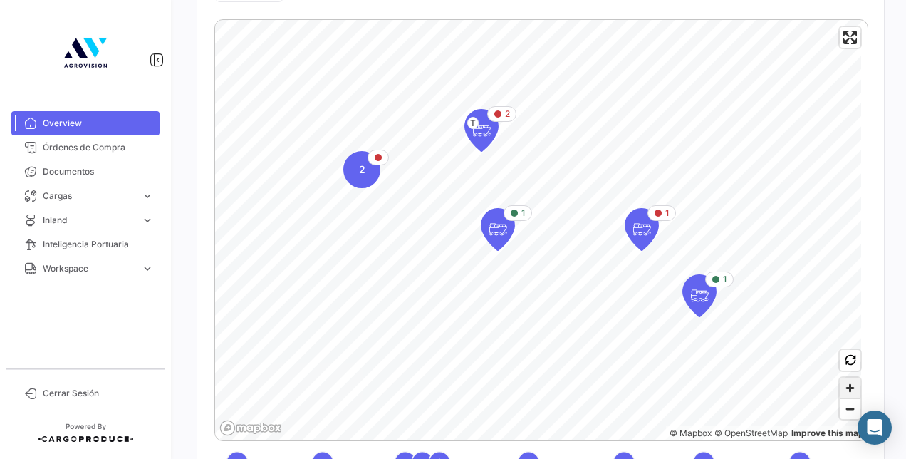
click at [840, 383] on span "Zoom in" at bounding box center [850, 388] width 21 height 21
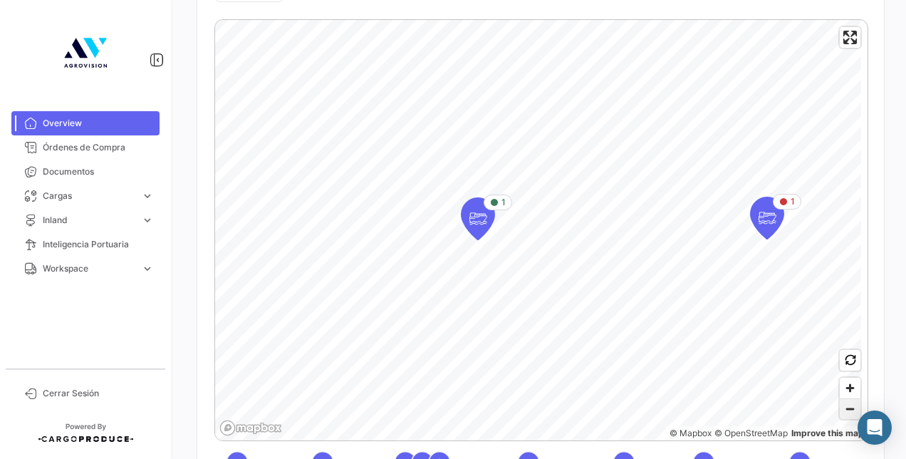
click at [846, 410] on span "Zoom out" at bounding box center [850, 409] width 21 height 20
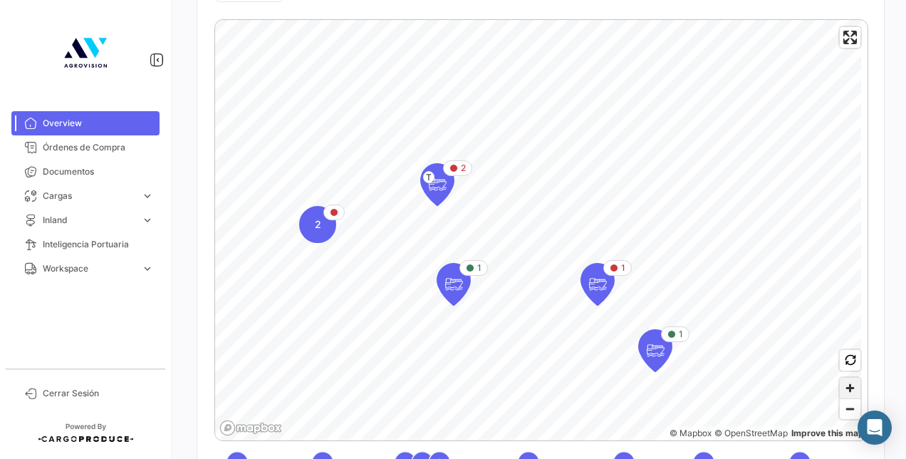
click at [843, 390] on span "Zoom in" at bounding box center [850, 388] width 21 height 21
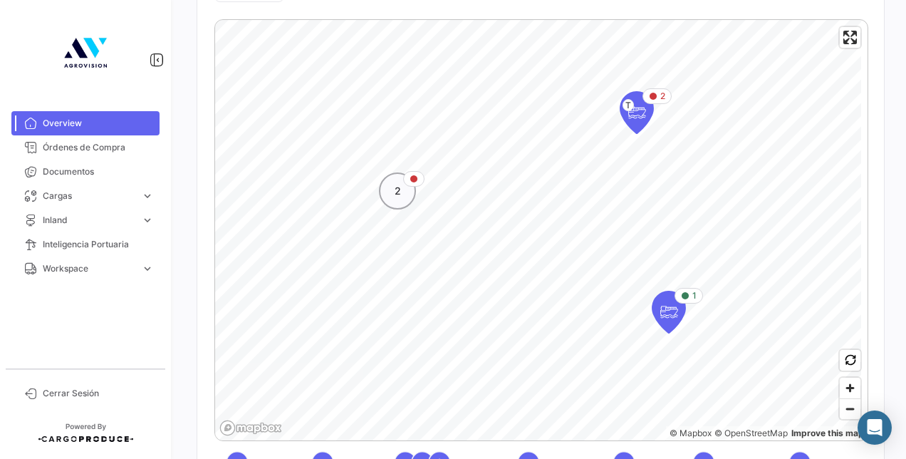
click at [397, 194] on span "2" at bounding box center [398, 191] width 6 height 14
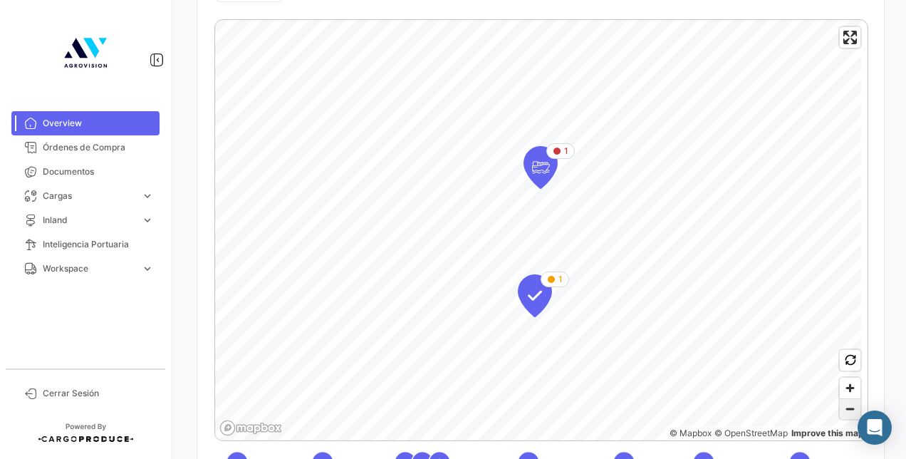
click at [846, 410] on span "Zoom out" at bounding box center [850, 409] width 21 height 20
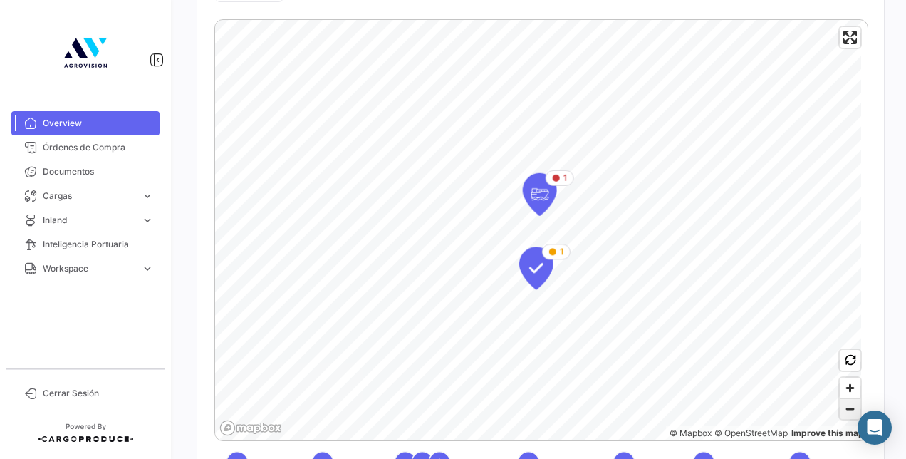
click at [846, 410] on span "Zoom out" at bounding box center [850, 409] width 21 height 20
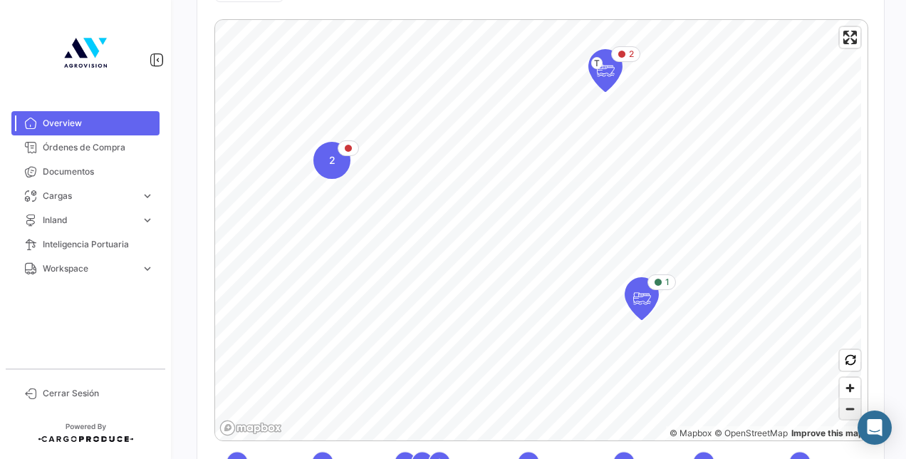
click at [842, 407] on span "Zoom out" at bounding box center [850, 409] width 21 height 20
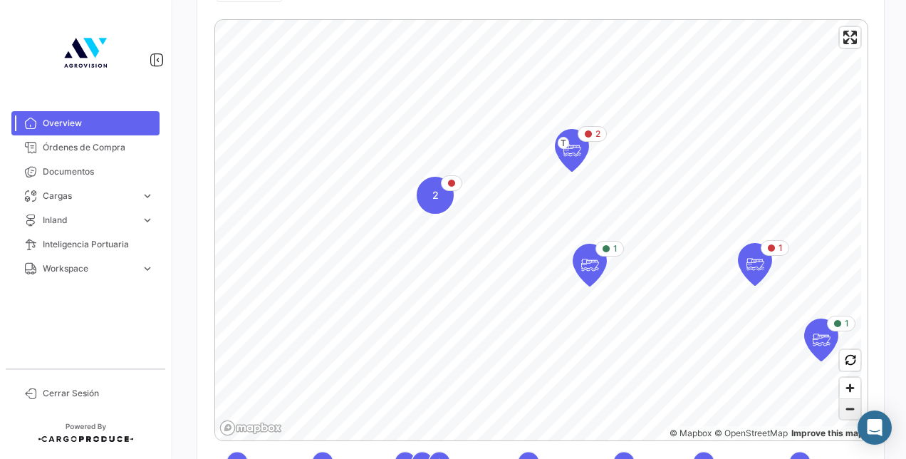
click at [842, 407] on span "Zoom out" at bounding box center [850, 409] width 21 height 20
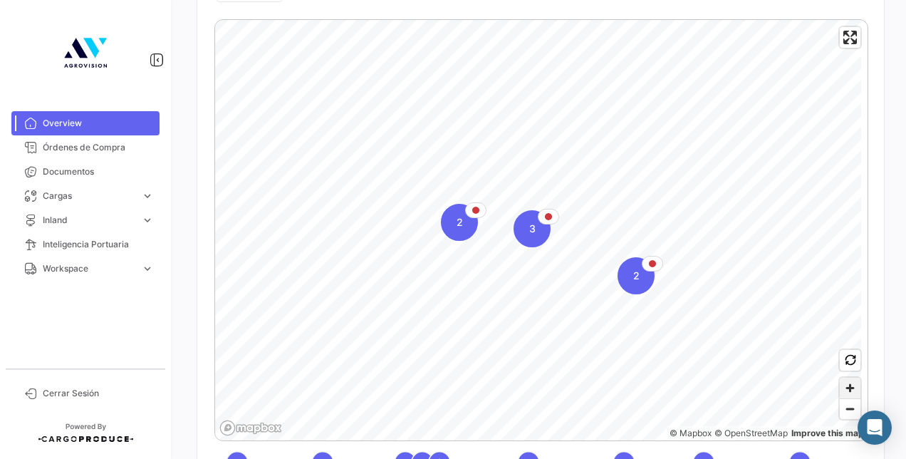
click at [843, 383] on span "Zoom in" at bounding box center [850, 388] width 21 height 21
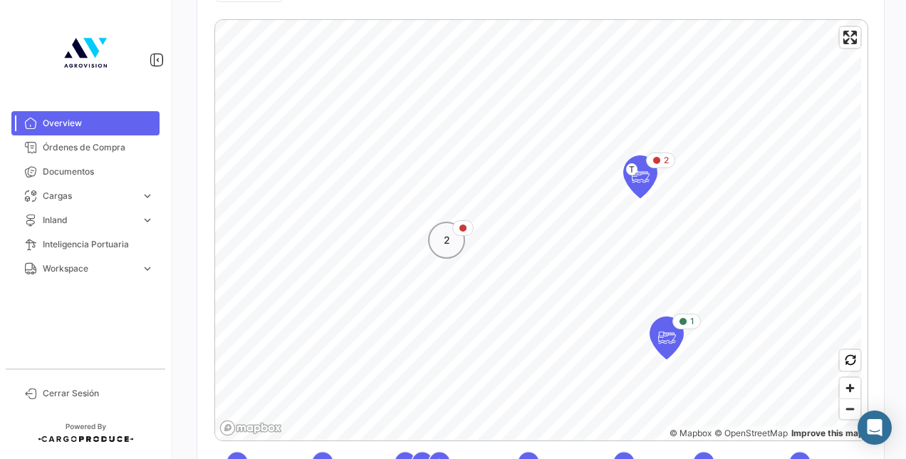
click at [452, 239] on div "2" at bounding box center [446, 240] width 37 height 37
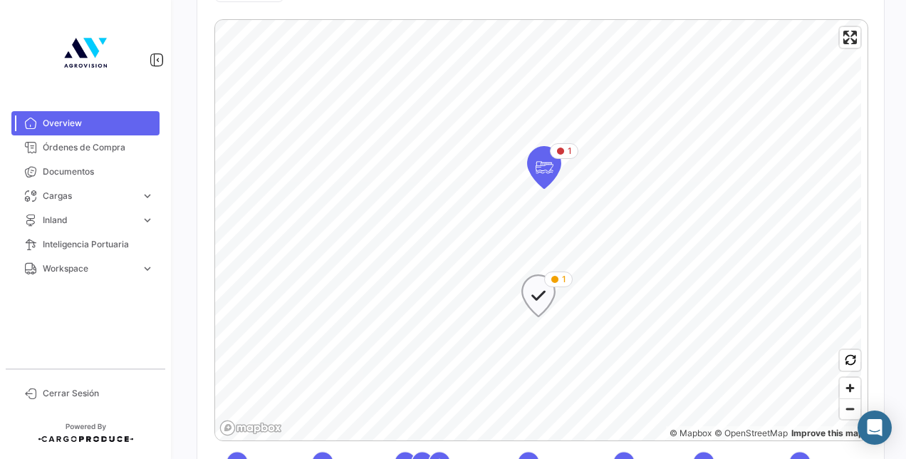
click at [539, 303] on icon "Map marker" at bounding box center [539, 296] width 20 height 30
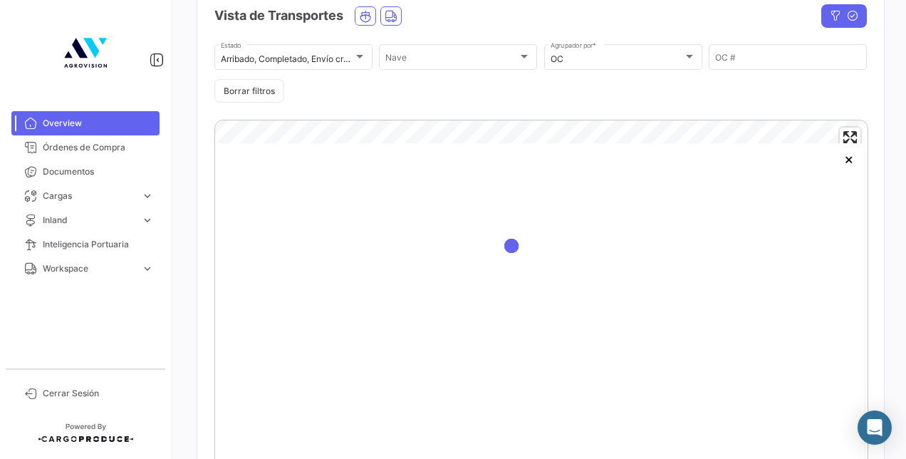
scroll to position [379, 0]
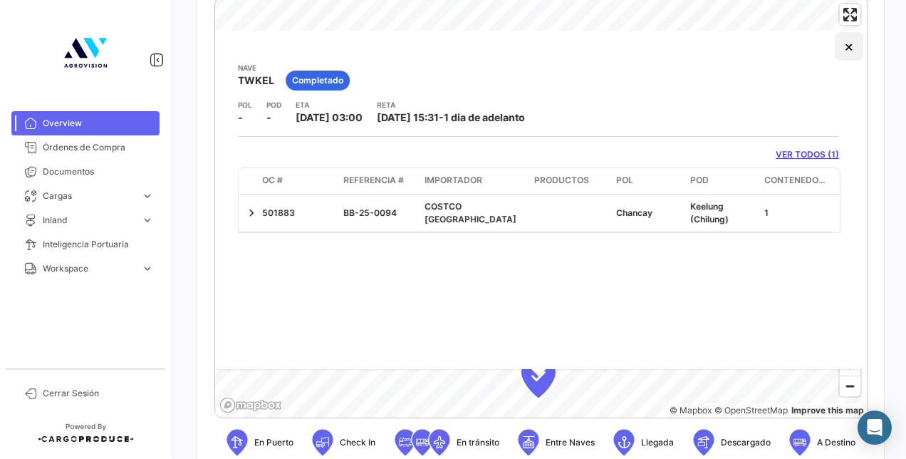
click at [843, 48] on button "×" at bounding box center [849, 46] width 28 height 28
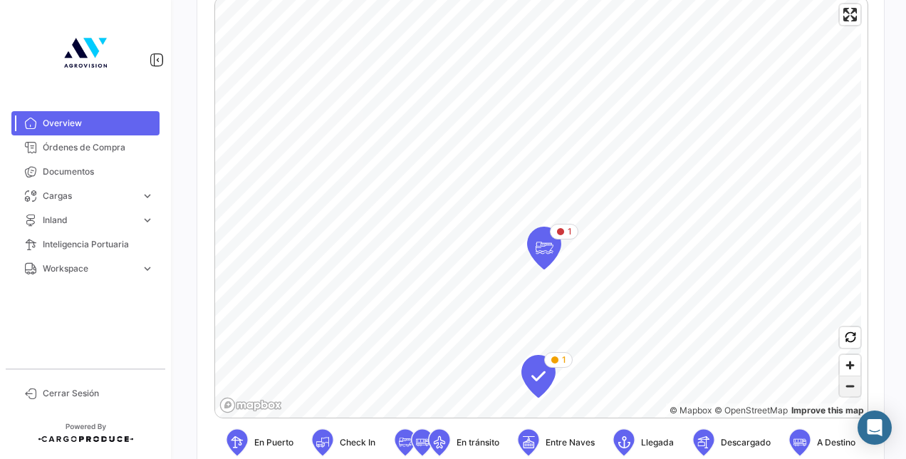
click at [846, 381] on span "Zoom out" at bounding box center [850, 386] width 21 height 20
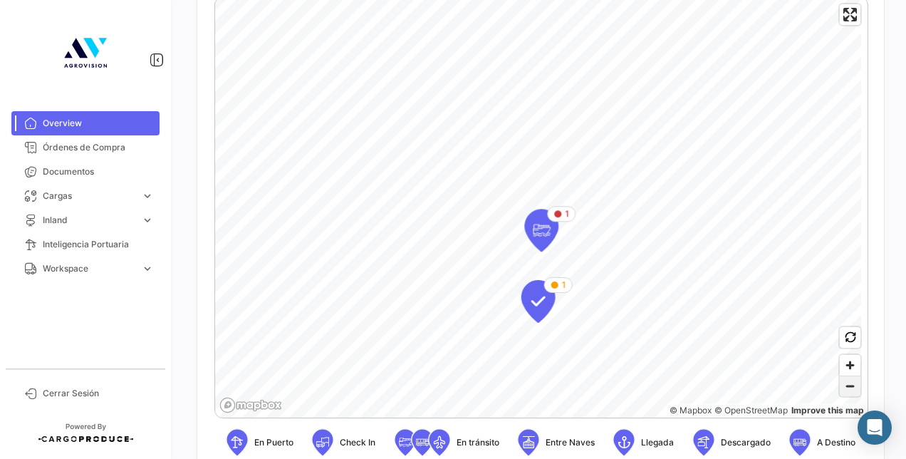
click at [846, 381] on span "Zoom out" at bounding box center [850, 386] width 21 height 20
click at [843, 384] on span "Zoom out" at bounding box center [850, 386] width 21 height 20
click at [843, 385] on span "Zoom out" at bounding box center [850, 386] width 21 height 20
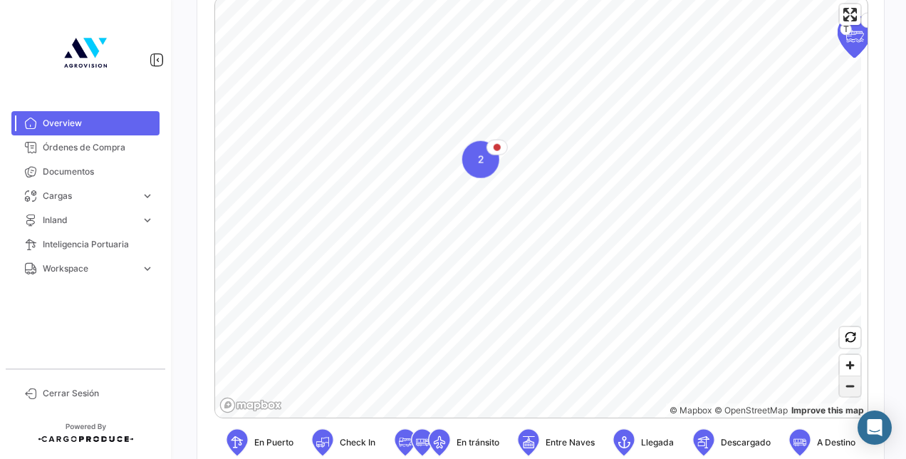
click at [843, 385] on span "Zoom out" at bounding box center [850, 386] width 21 height 20
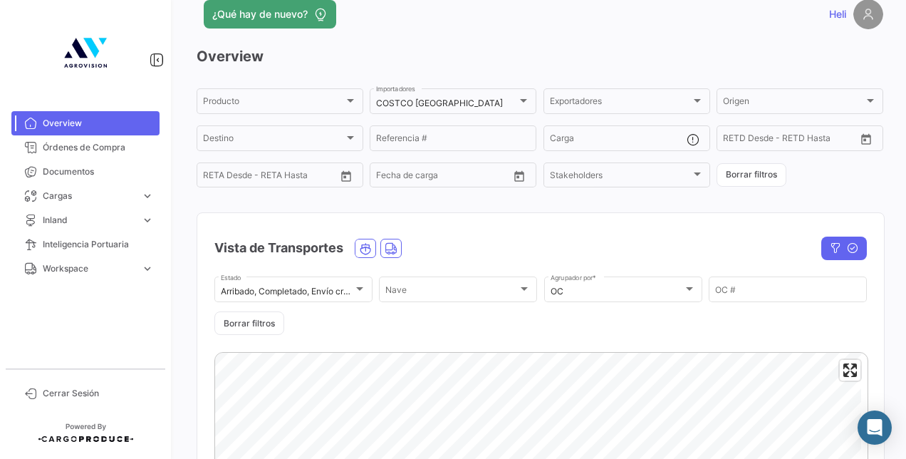
scroll to position [23, 0]
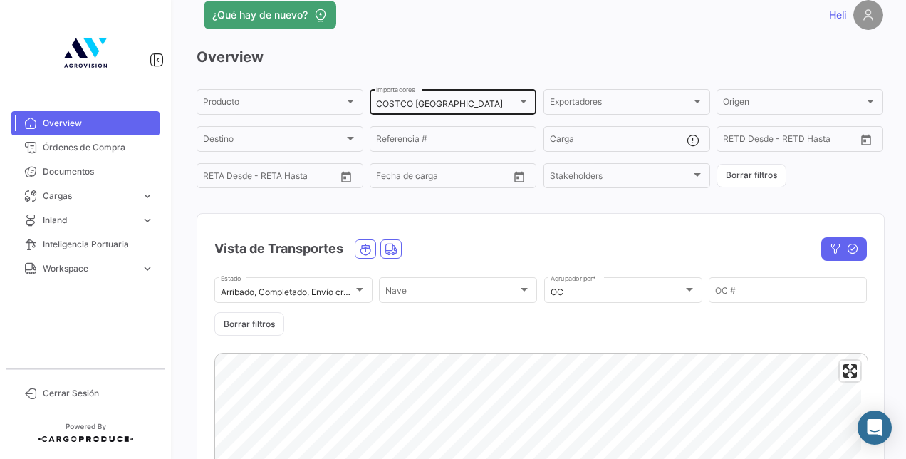
click at [506, 95] on div "COSTCO TAIWAN Importadores" at bounding box center [453, 101] width 154 height 28
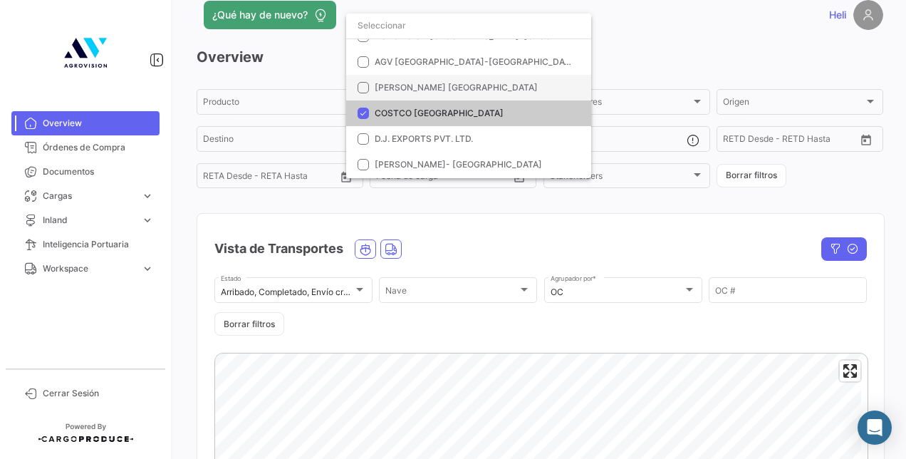
scroll to position [0, 0]
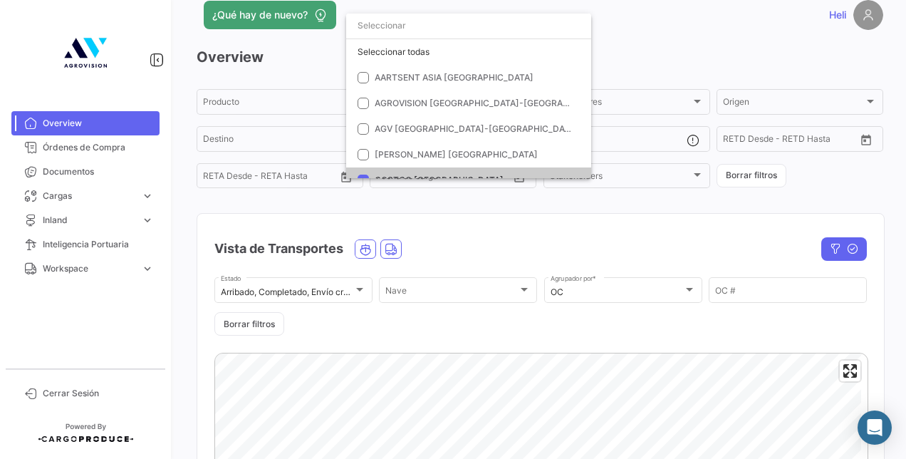
click at [384, 27] on input "dropdown search" at bounding box center [468, 26] width 245 height 26
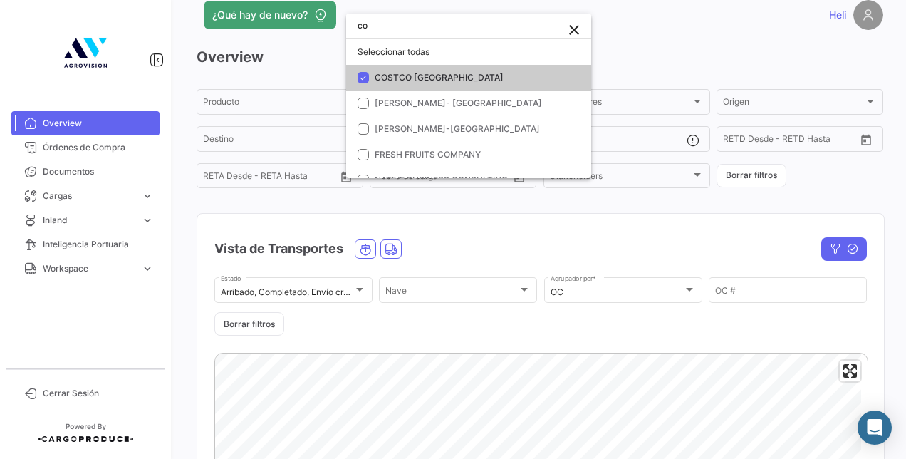
type input "cos"
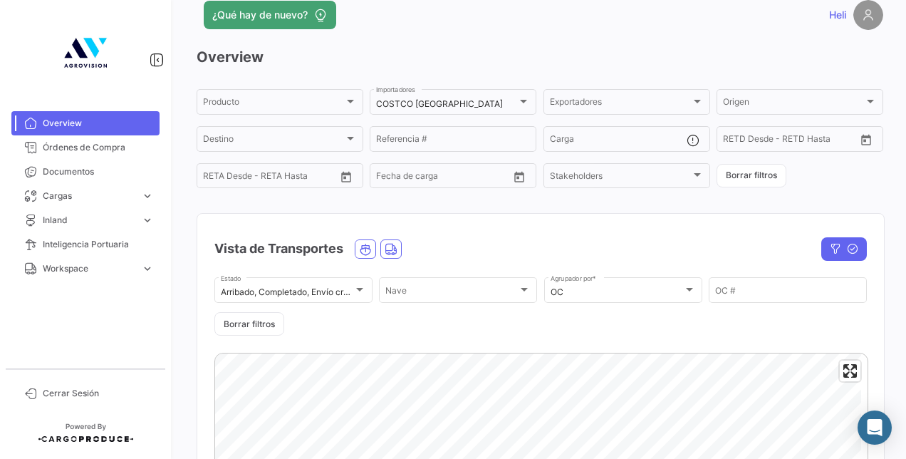
click at [471, 234] on div "Vista de Transportes" at bounding box center [442, 249] width 457 height 36
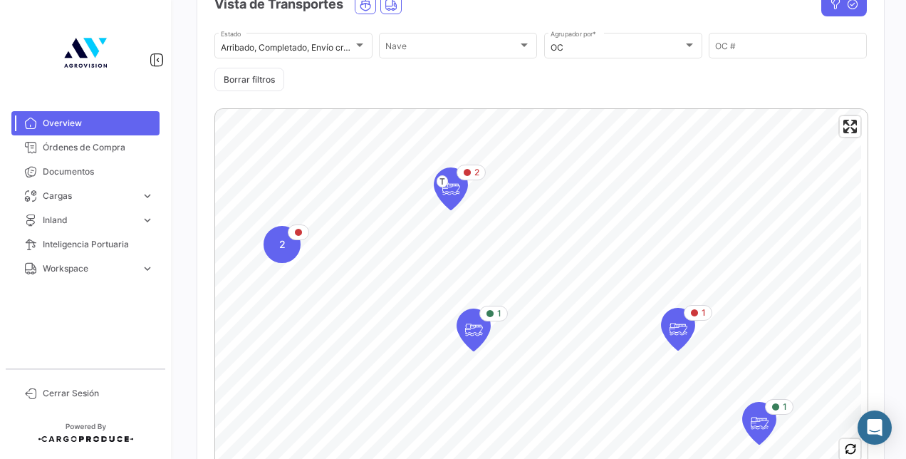
scroll to position [236, 0]
